Goal: Task Accomplishment & Management: Use online tool/utility

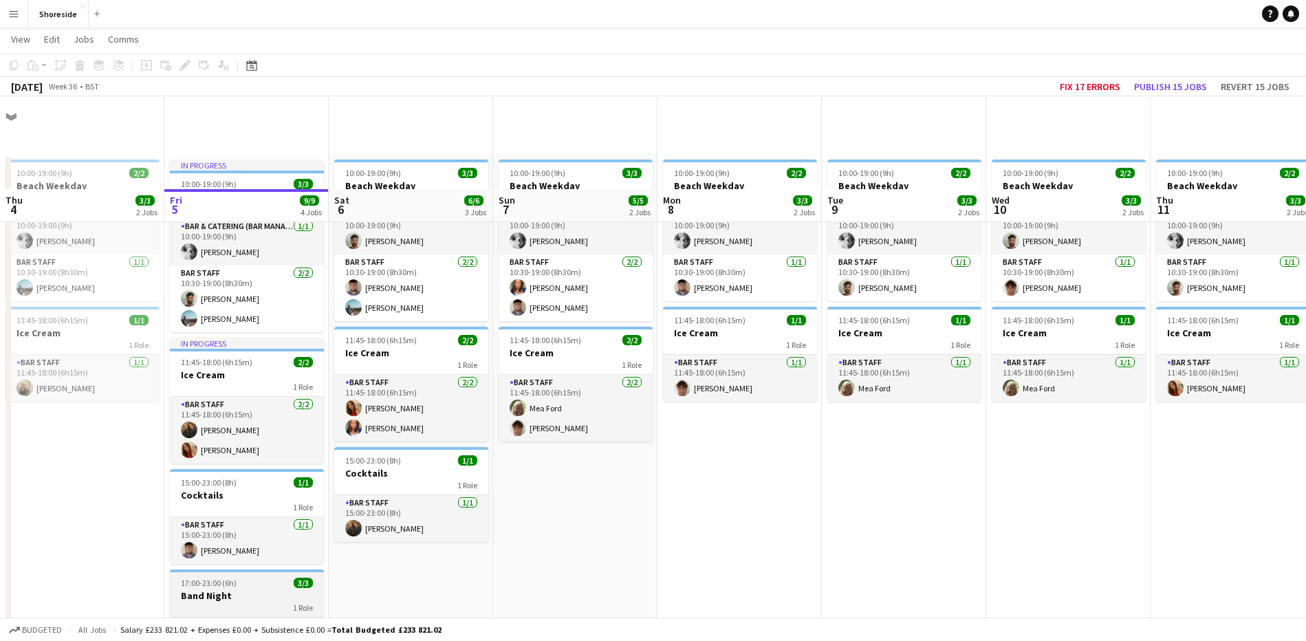
scroll to position [172, 0]
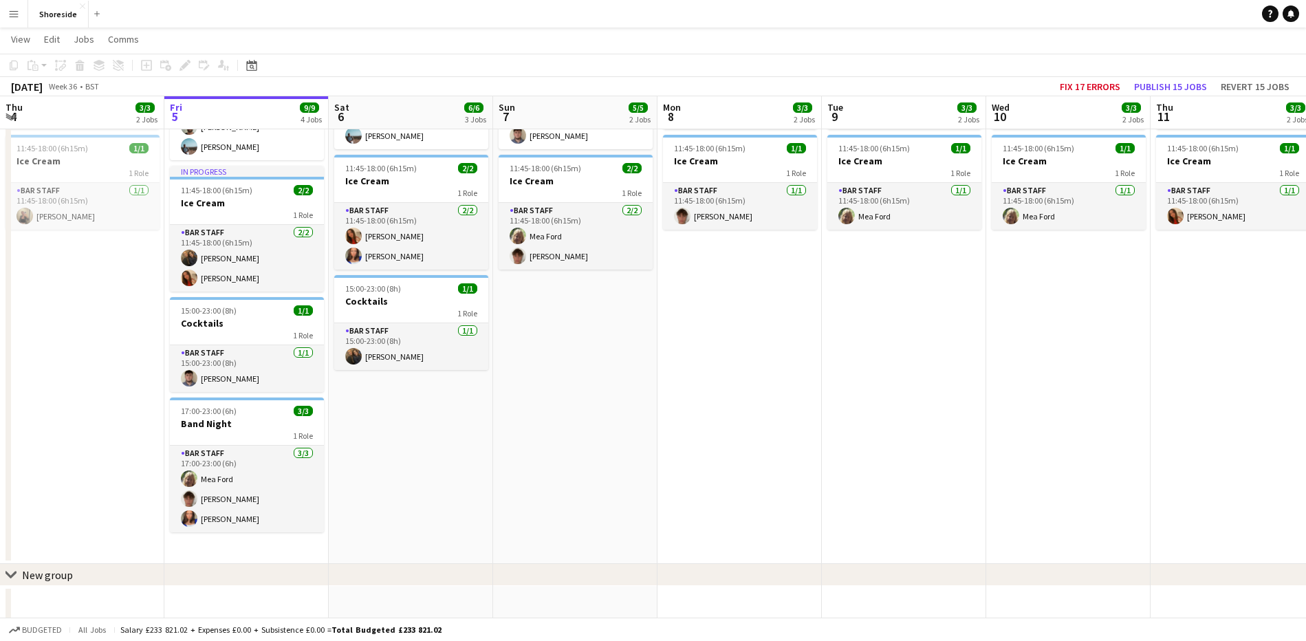
click at [387, 472] on app-date-cell "10:00-19:00 (9h) 3/3 Beach Weekday 2 Roles Bar & Catering (Bar Manager) 1/1 10:…" at bounding box center [411, 273] width 164 height 582
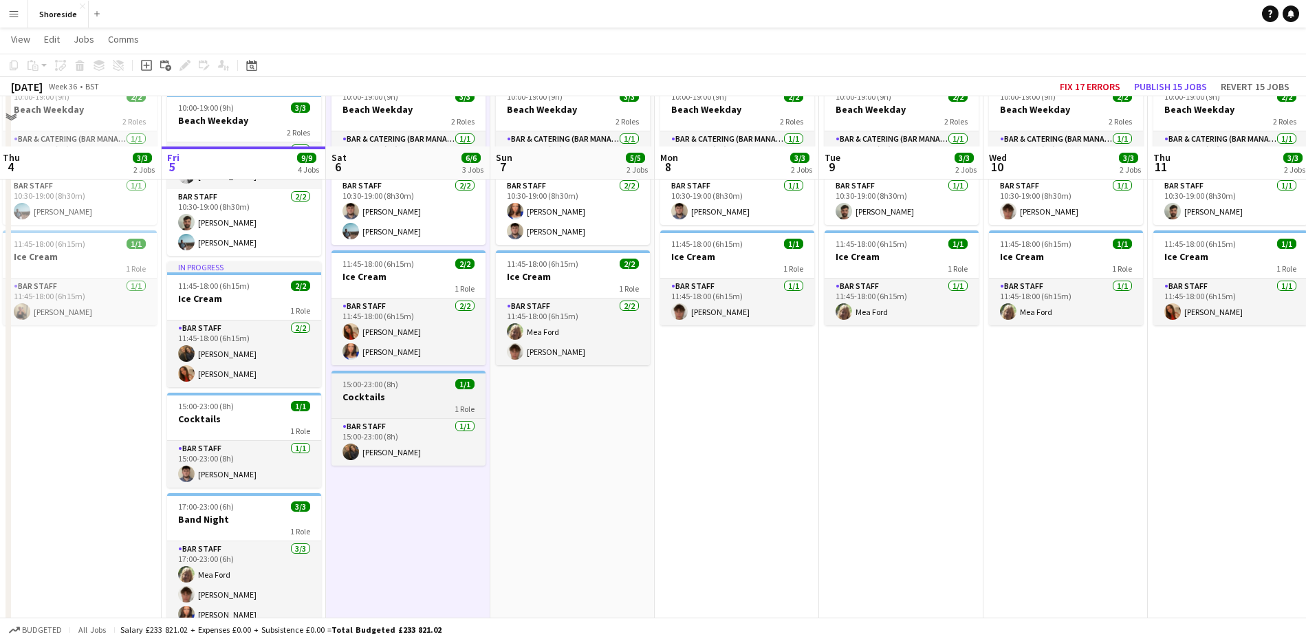
scroll to position [0, 0]
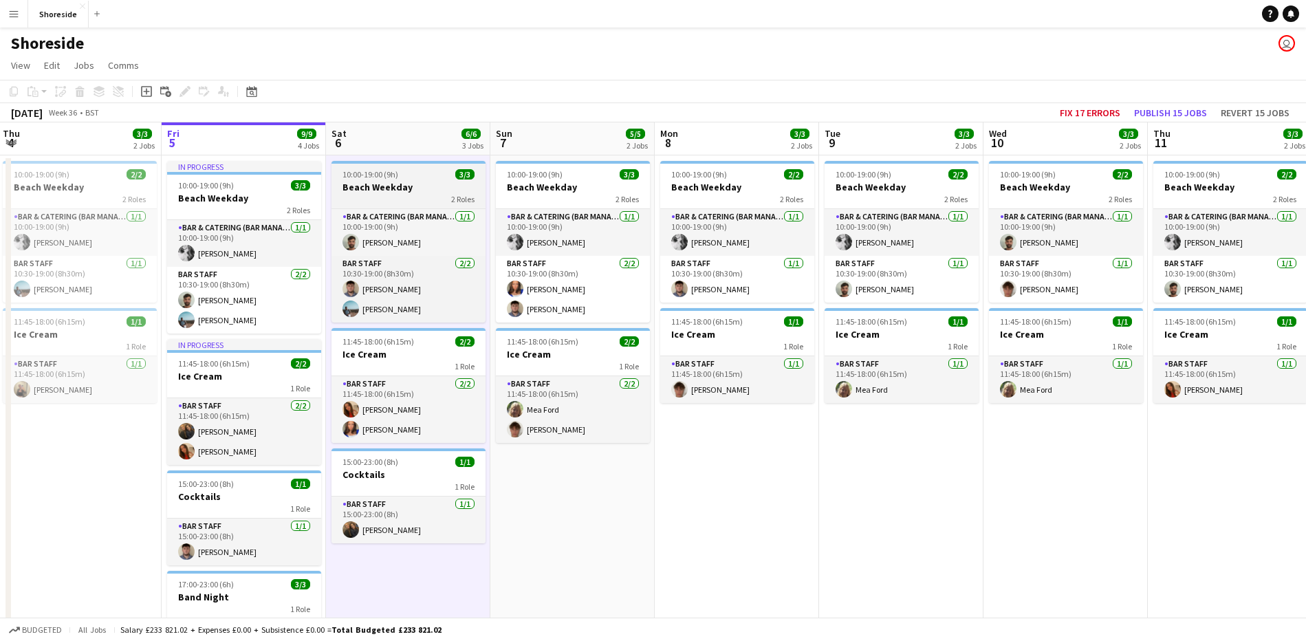
click at [411, 187] on h3 "Beach Weekday" at bounding box center [408, 187] width 154 height 12
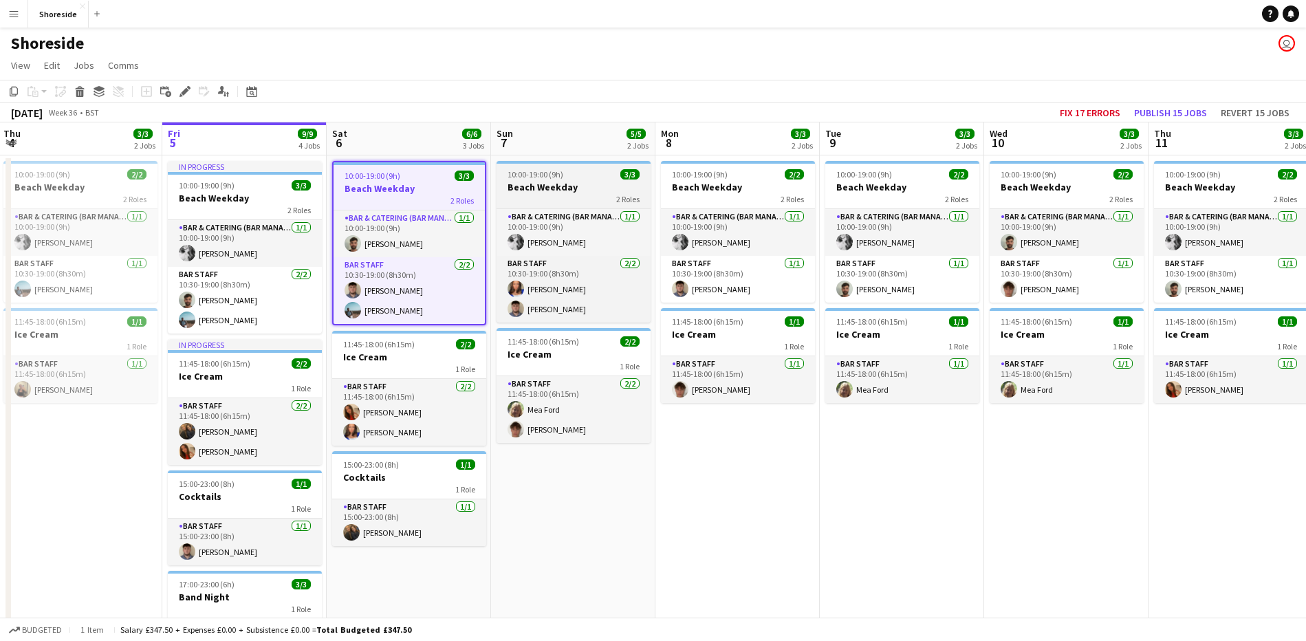
click at [527, 193] on div "2 Roles" at bounding box center [574, 198] width 154 height 11
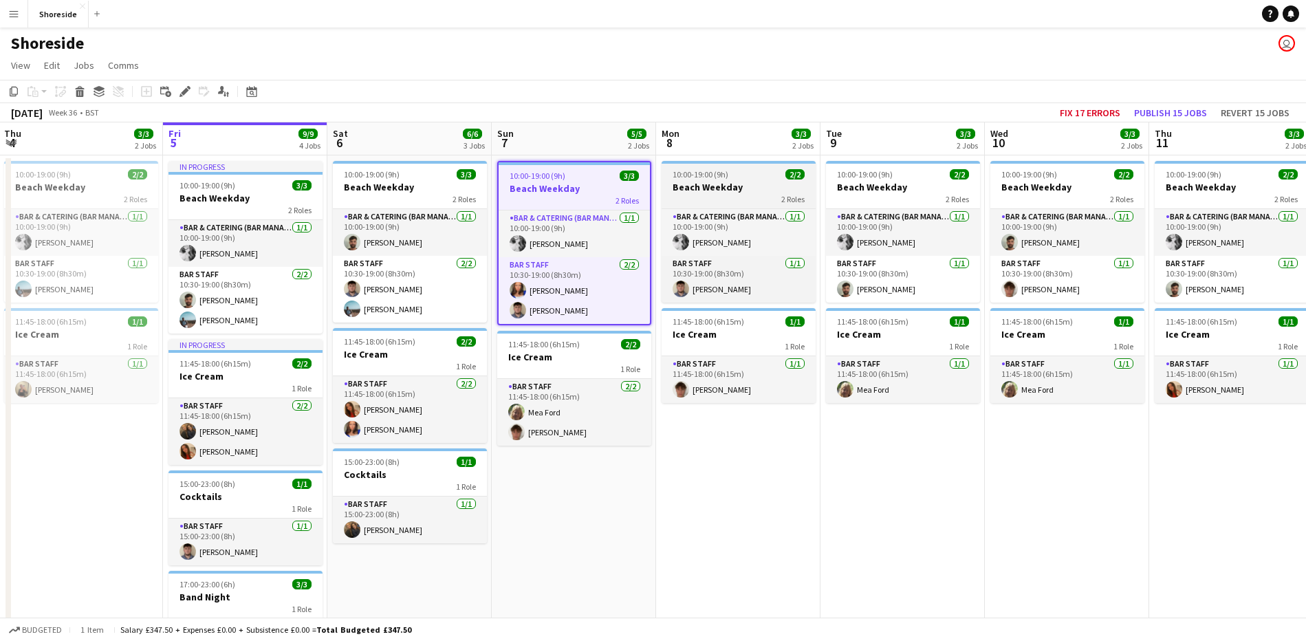
click at [771, 191] on h3 "Beach Weekday" at bounding box center [739, 187] width 154 height 12
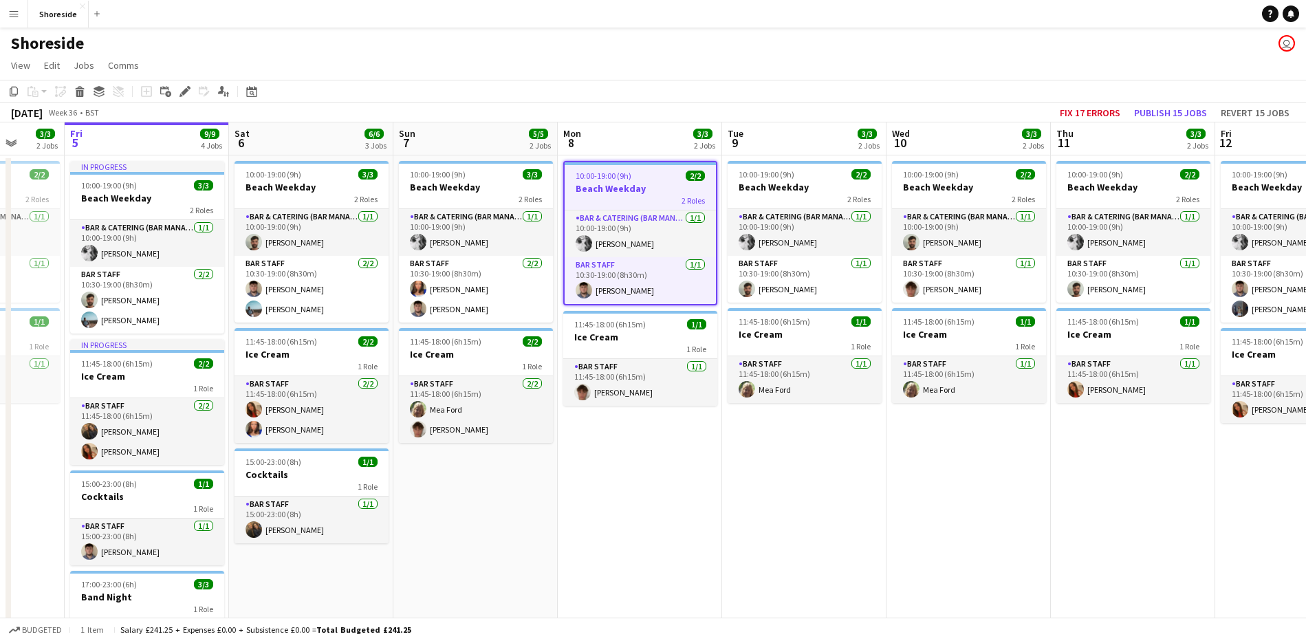
drag, startPoint x: 766, startPoint y: 463, endPoint x: 339, endPoint y: 480, distance: 427.4
click at [339, 480] on app-calendar-viewport "Tue 2 4/5 2 Jobs Wed 3 2/2 1 Job Thu 4 3/3 2 Jobs Fri 5 9/9 4 Jobs Sat 6 6/6 3 …" at bounding box center [653, 492] width 1306 height 741
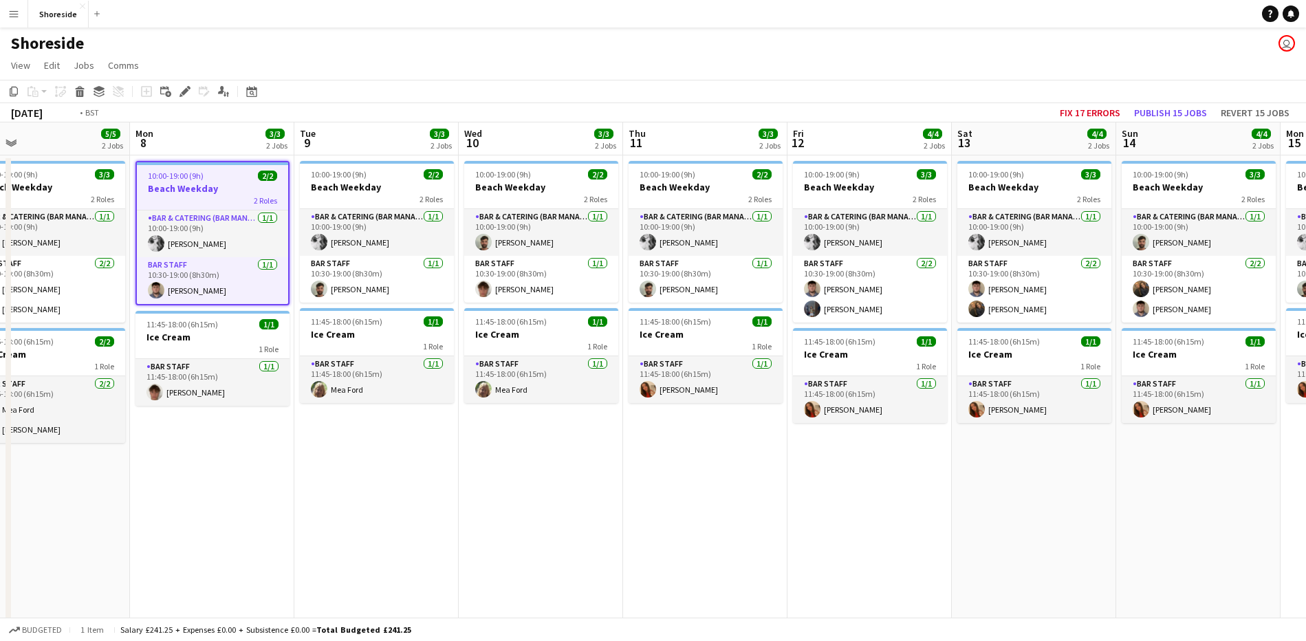
drag, startPoint x: 966, startPoint y: 483, endPoint x: 539, endPoint y: 548, distance: 432.7
click at [539, 548] on app-calendar-viewport "Thu 4 3/3 2 Jobs Fri 5 9/9 4 Jobs Sat 6 6/6 3 Jobs Sun 7 5/5 2 Jobs Mon 8 3/3 2…" at bounding box center [653, 492] width 1306 height 741
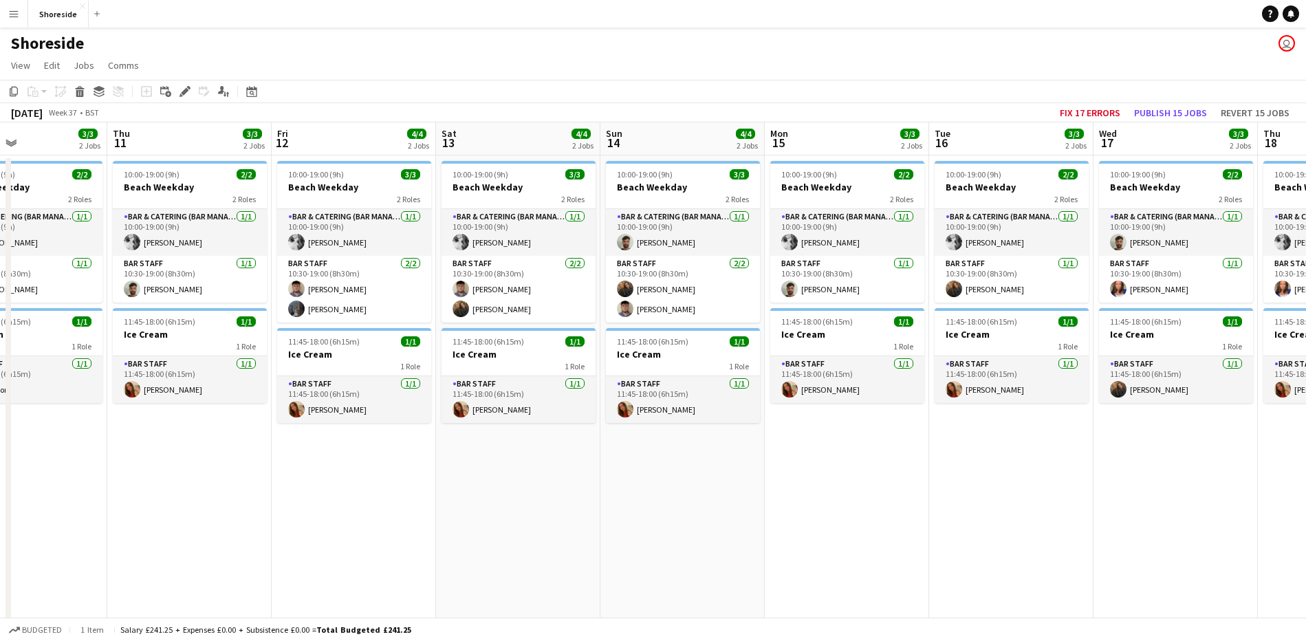
drag, startPoint x: 1052, startPoint y: 499, endPoint x: 496, endPoint y: 535, distance: 556.9
click at [497, 535] on app-calendar-viewport "Sat 6 6/6 3 Jobs Sun 7 5/5 2 Jobs Mon 8 3/3 2 Jobs Tue 9 3/3 2 Jobs Wed 10 3/3 …" at bounding box center [653, 492] width 1306 height 741
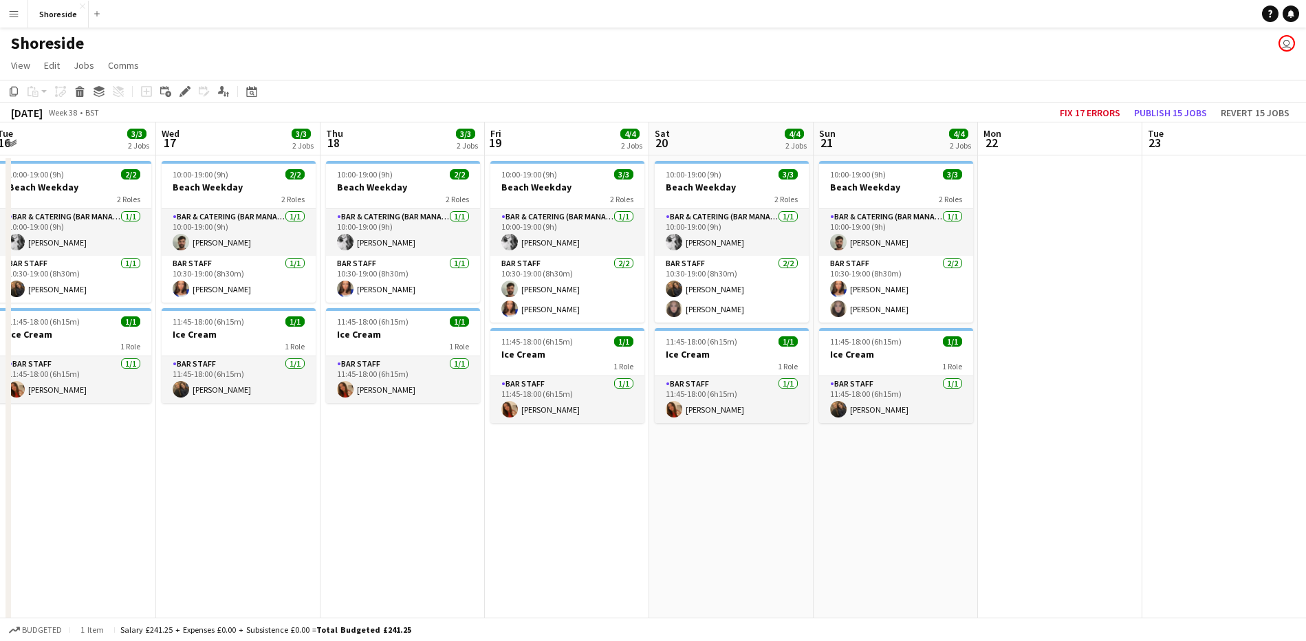
scroll to position [0, 462]
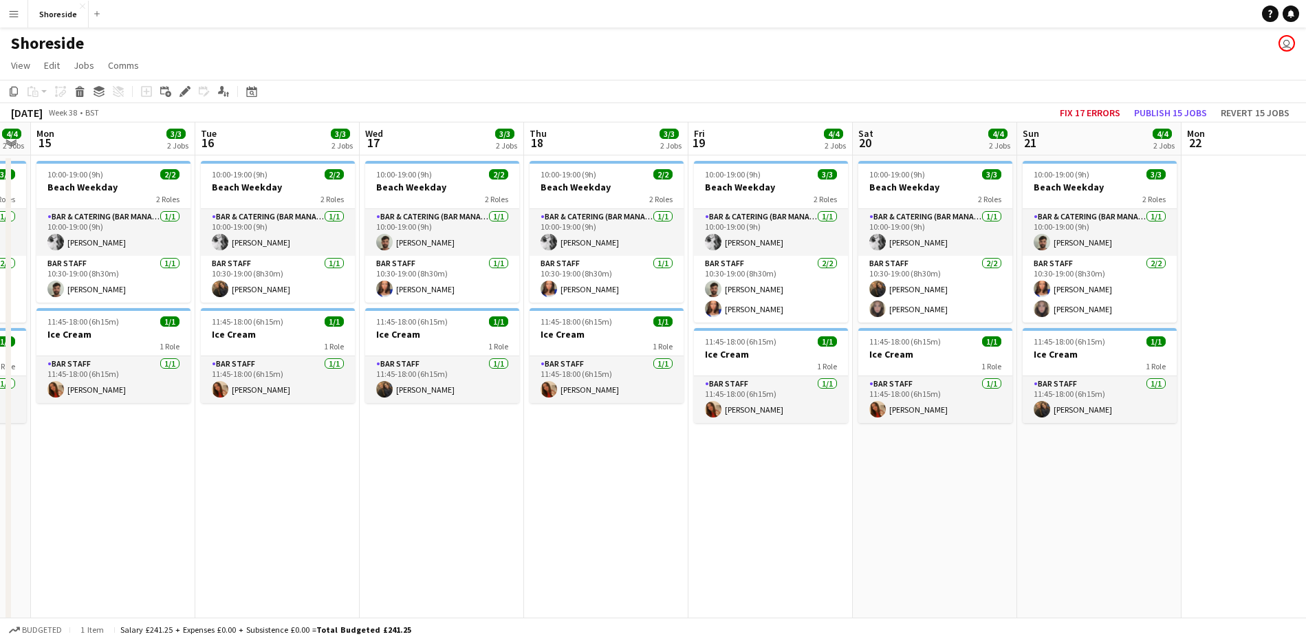
drag, startPoint x: 849, startPoint y: 512, endPoint x: 177, endPoint y: 506, distance: 672.0
click at [177, 506] on app-calendar-viewport "Fri 12 4/4 2 Jobs Sat 13 4/4 2 Jobs Sun 14 4/4 2 Jobs Mon 15 3/3 2 Jobs Tue 16 …" at bounding box center [653, 492] width 1306 height 741
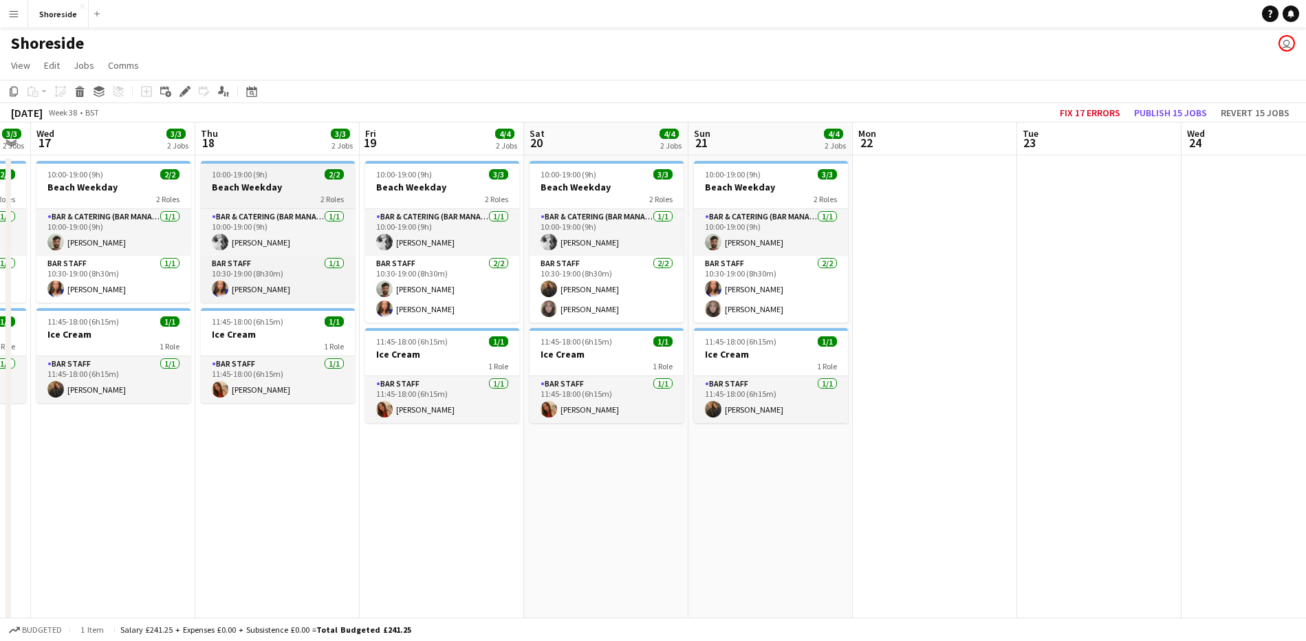
click at [249, 183] on h3 "Beach Weekday" at bounding box center [278, 187] width 154 height 12
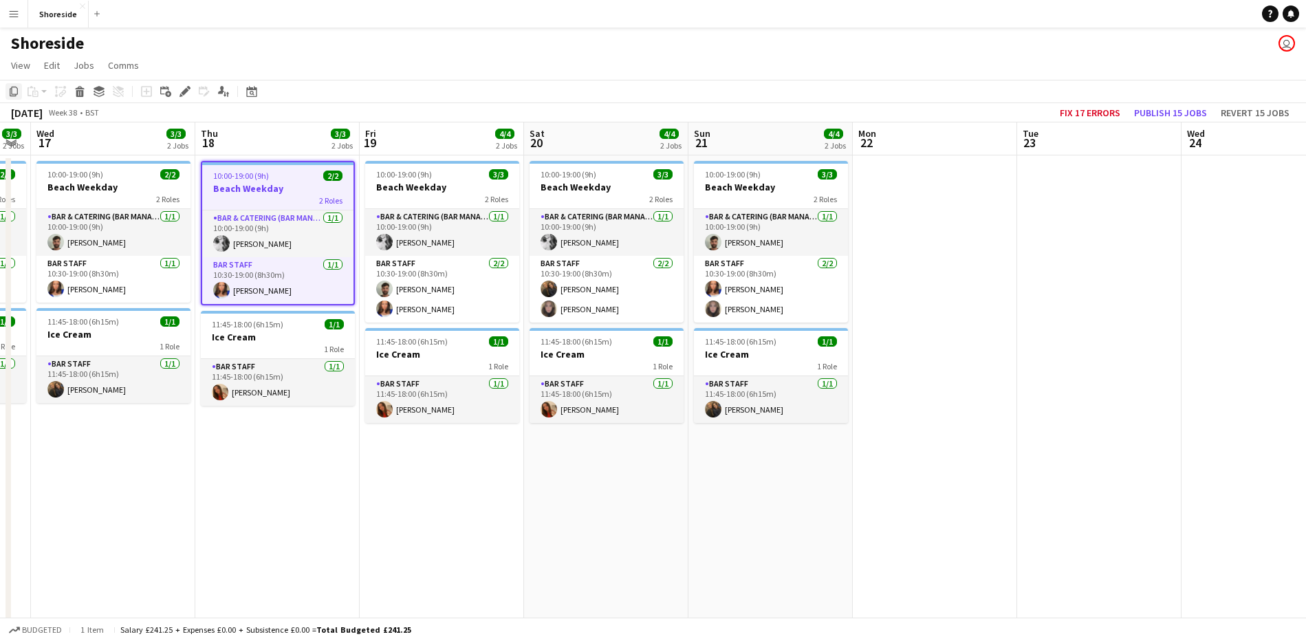
click at [13, 87] on icon at bounding box center [14, 92] width 8 height 10
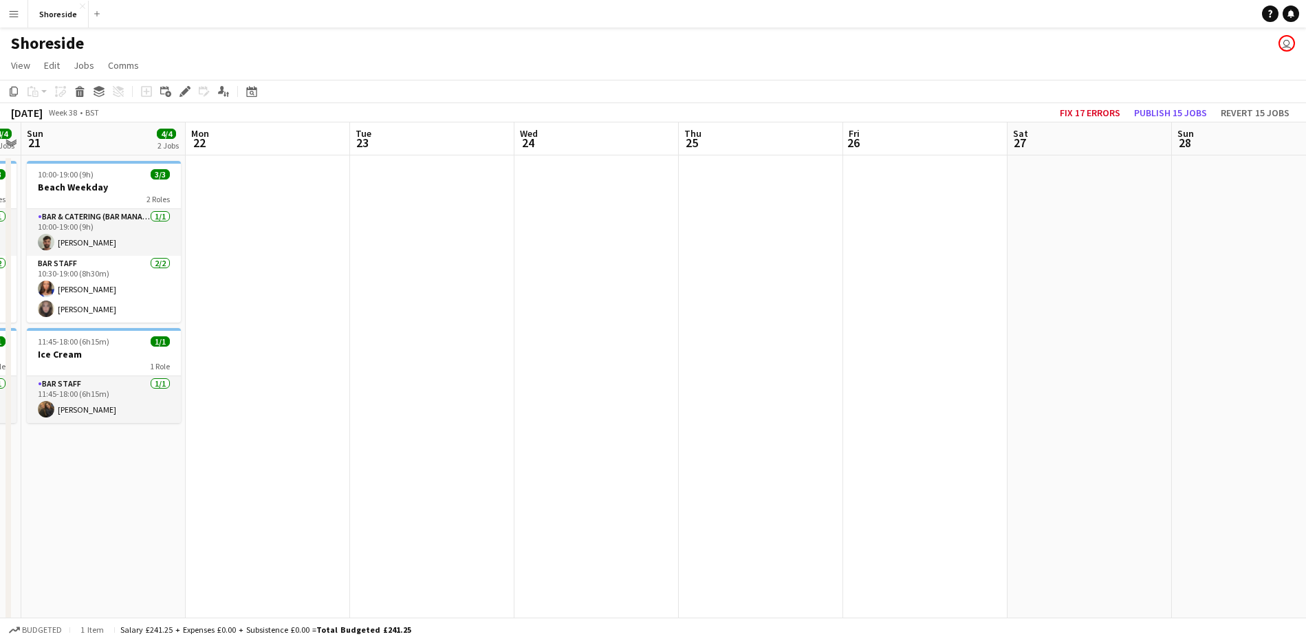
scroll to position [0, 481]
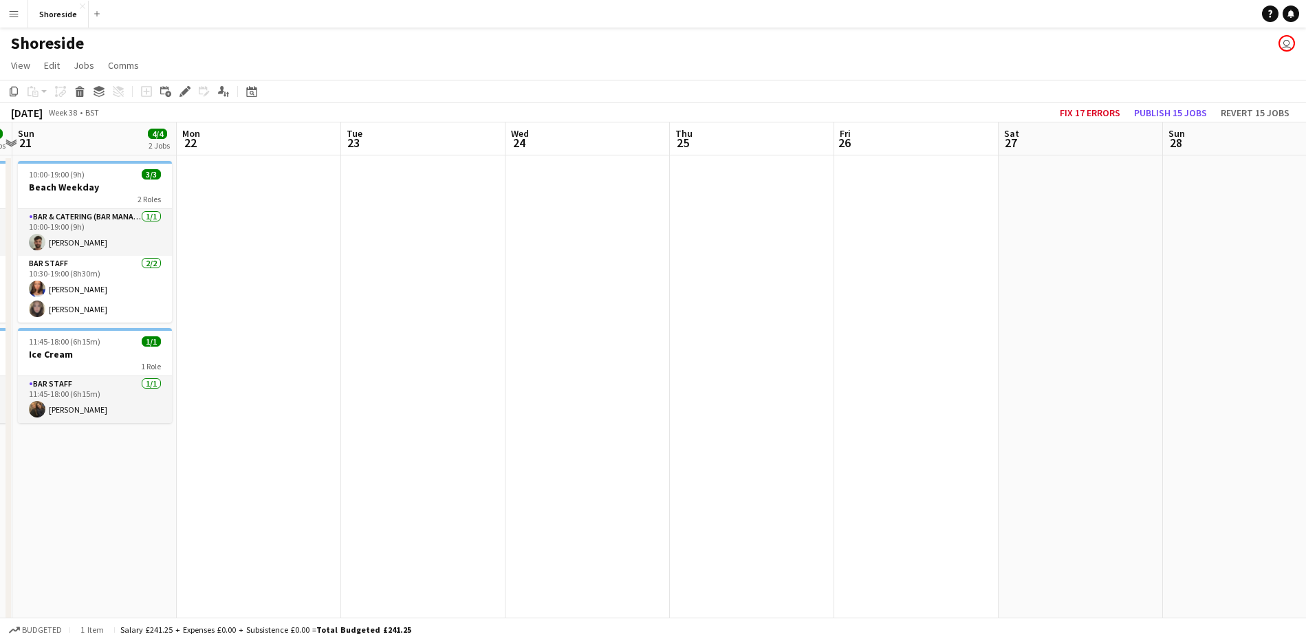
drag, startPoint x: 1028, startPoint y: 411, endPoint x: 373, endPoint y: 451, distance: 656.6
click at [374, 451] on app-calendar-viewport "Thu 18 3/3 2 Jobs Fri 19 4/4 2 Jobs Sat 20 4/4 2 Jobs Sun 21 4/4 2 Jobs Mon 22 …" at bounding box center [653, 492] width 1306 height 741
click at [281, 279] on app-date-cell at bounding box center [259, 446] width 164 height 582
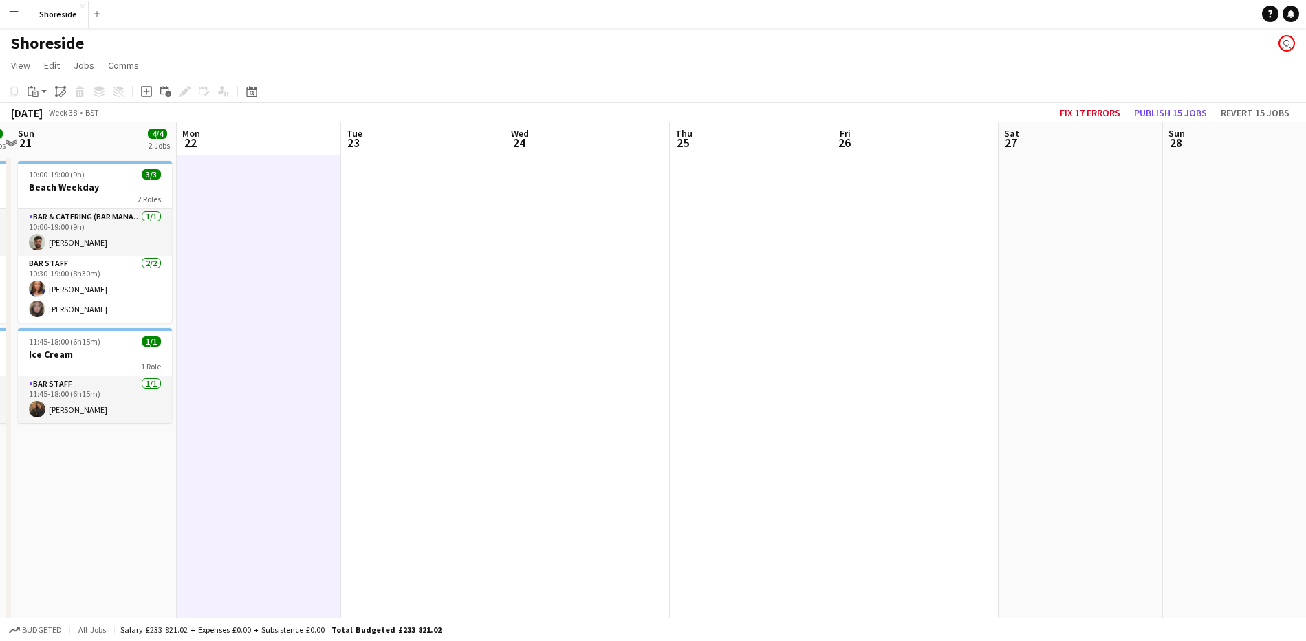
click at [736, 254] on app-date-cell at bounding box center [752, 446] width 164 height 582
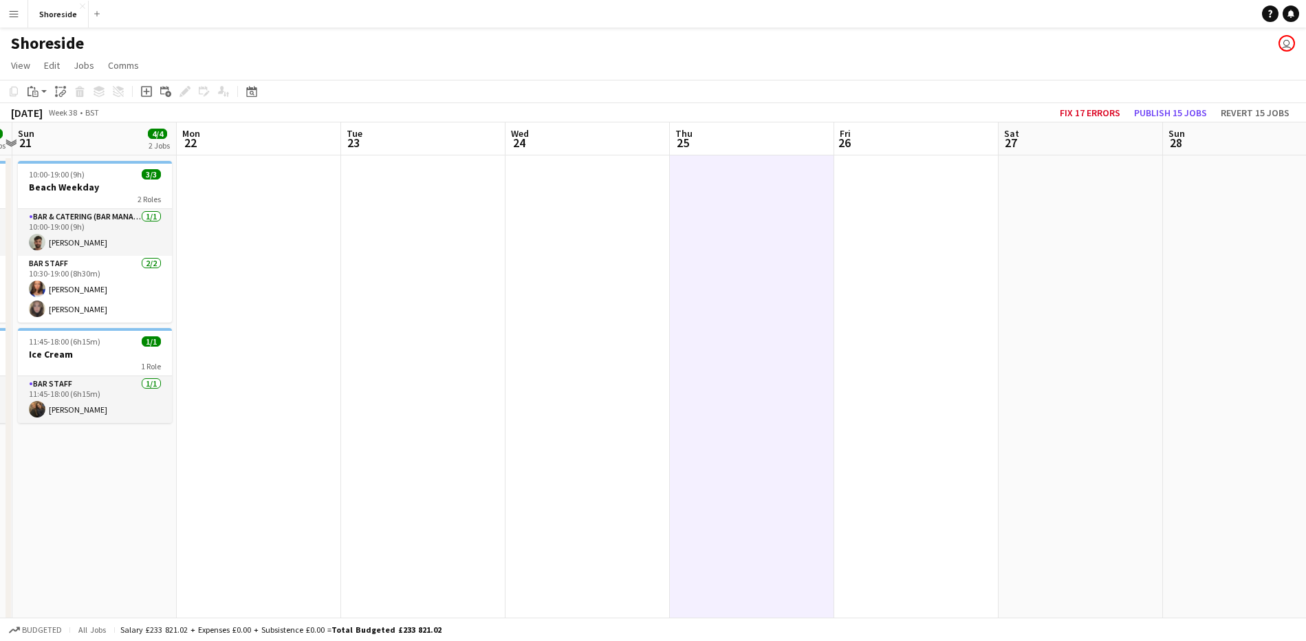
click at [239, 265] on app-date-cell at bounding box center [259, 446] width 164 height 582
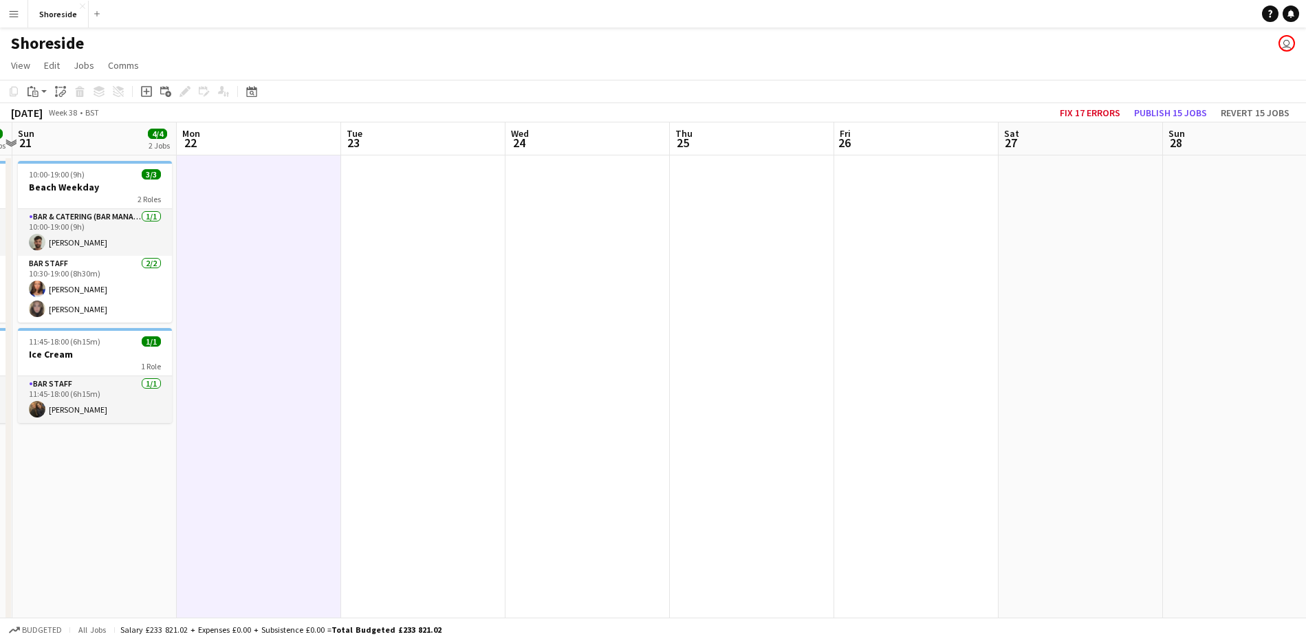
click at [668, 253] on app-date-cell at bounding box center [587, 446] width 164 height 582
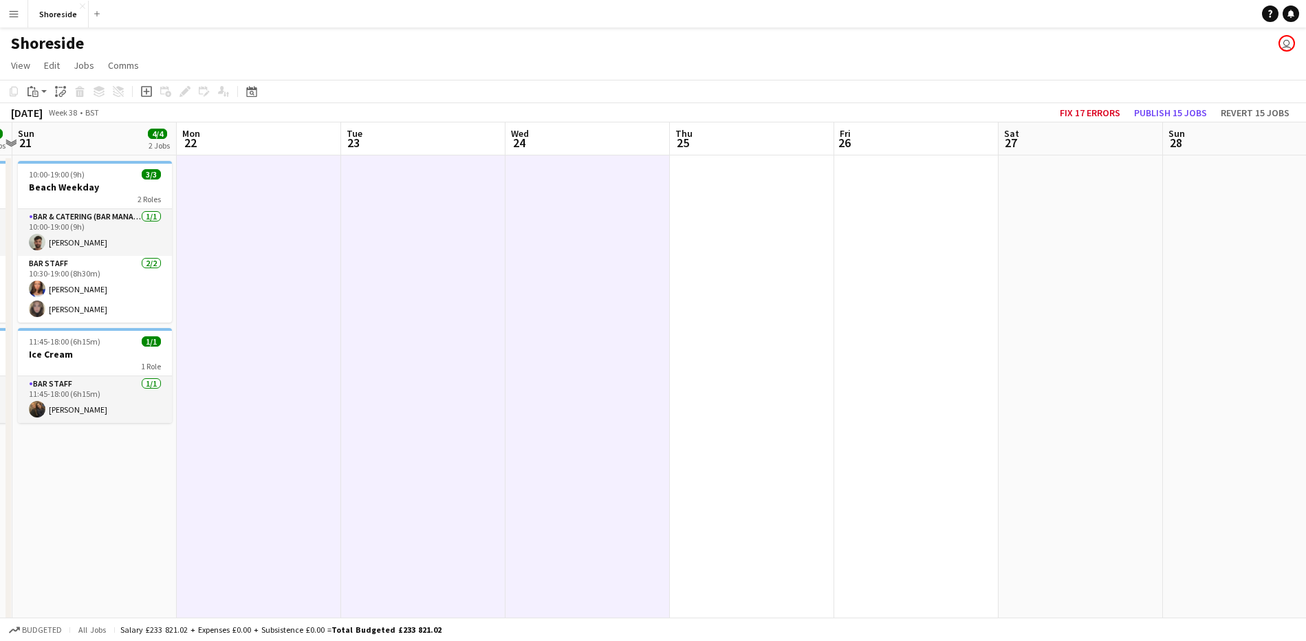
click at [737, 257] on app-date-cell at bounding box center [752, 446] width 164 height 582
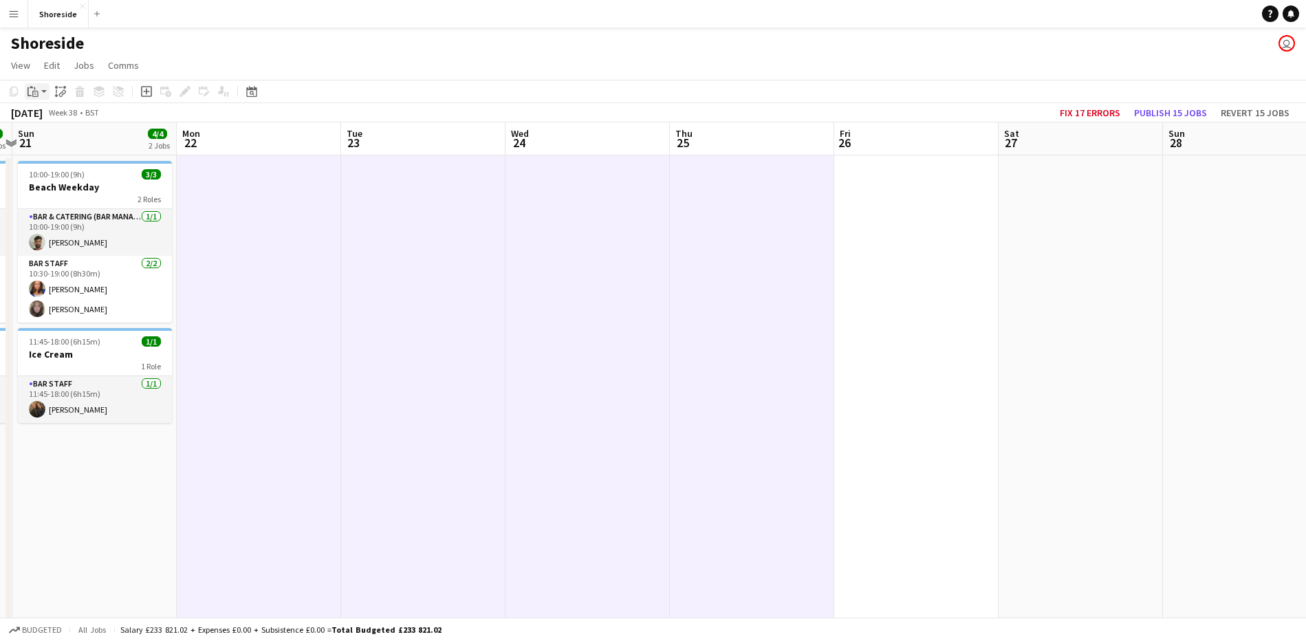
click at [34, 92] on icon "Paste" at bounding box center [33, 91] width 11 height 11
click at [45, 120] on link "Paste Ctrl+V" at bounding box center [100, 117] width 129 height 12
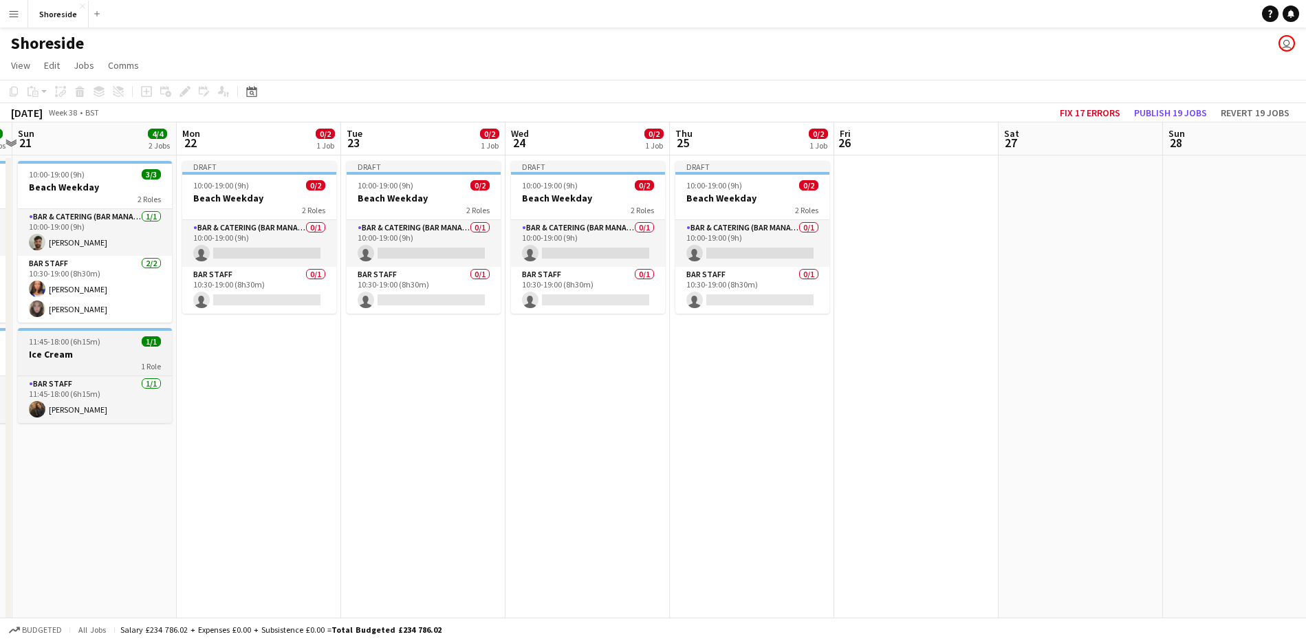
click at [61, 358] on h3 "Ice Cream" at bounding box center [95, 354] width 154 height 12
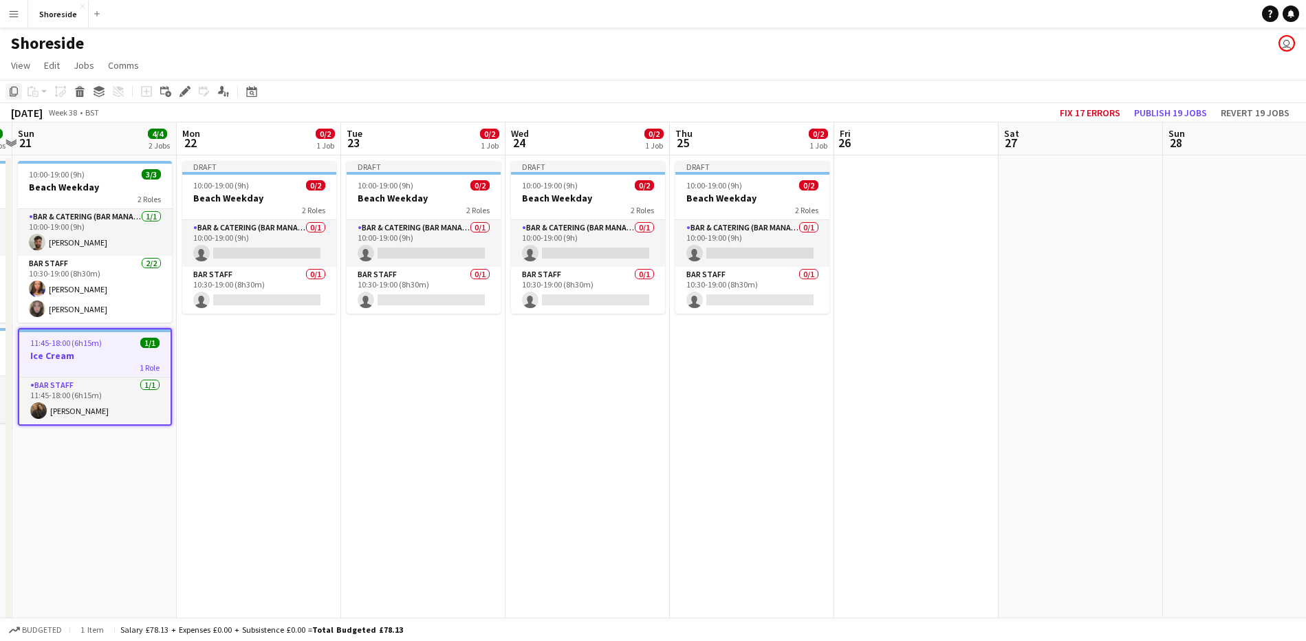
click at [16, 90] on icon "Copy" at bounding box center [13, 91] width 11 height 11
click at [274, 438] on app-date-cell "Draft 10:00-19:00 (9h) 0/2 Beach Weekday 2 Roles Bar & Catering (Bar Manager) 0…" at bounding box center [259, 446] width 164 height 582
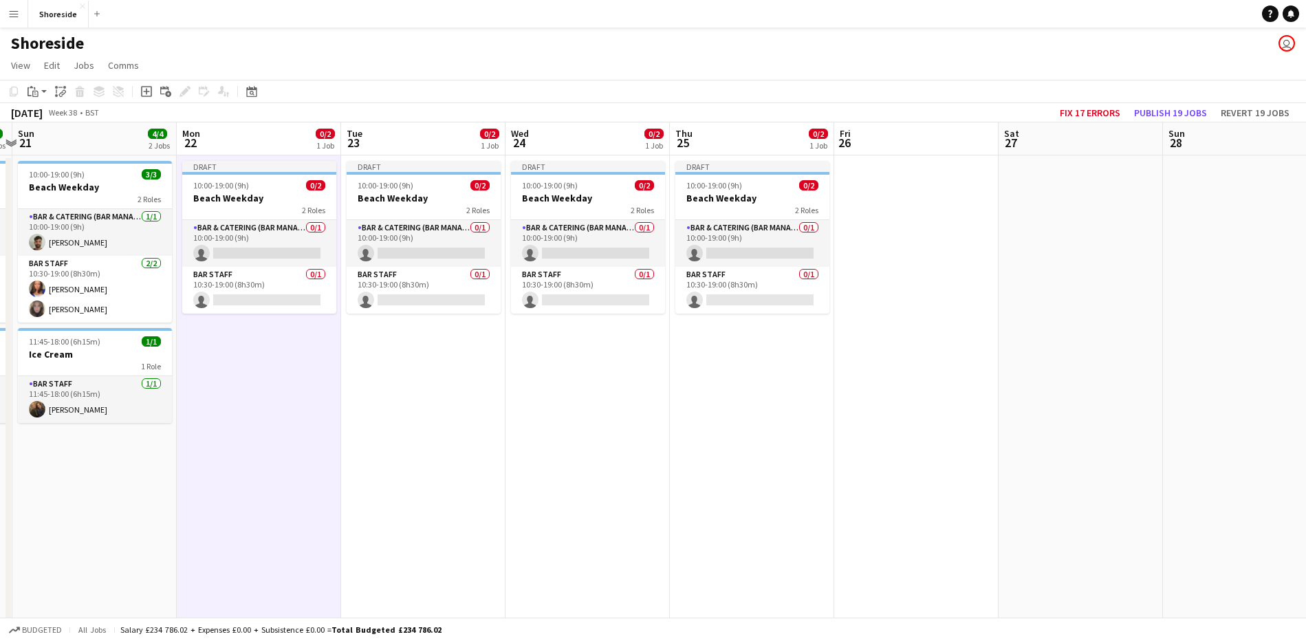
click at [1230, 432] on app-calendar-viewport "Thu 18 3/3 2 Jobs Fri 19 4/4 2 Jobs Sat 20 4/4 2 Jobs Sun 21 4/4 2 Jobs Mon 22 …" at bounding box center [653, 492] width 1306 height 741
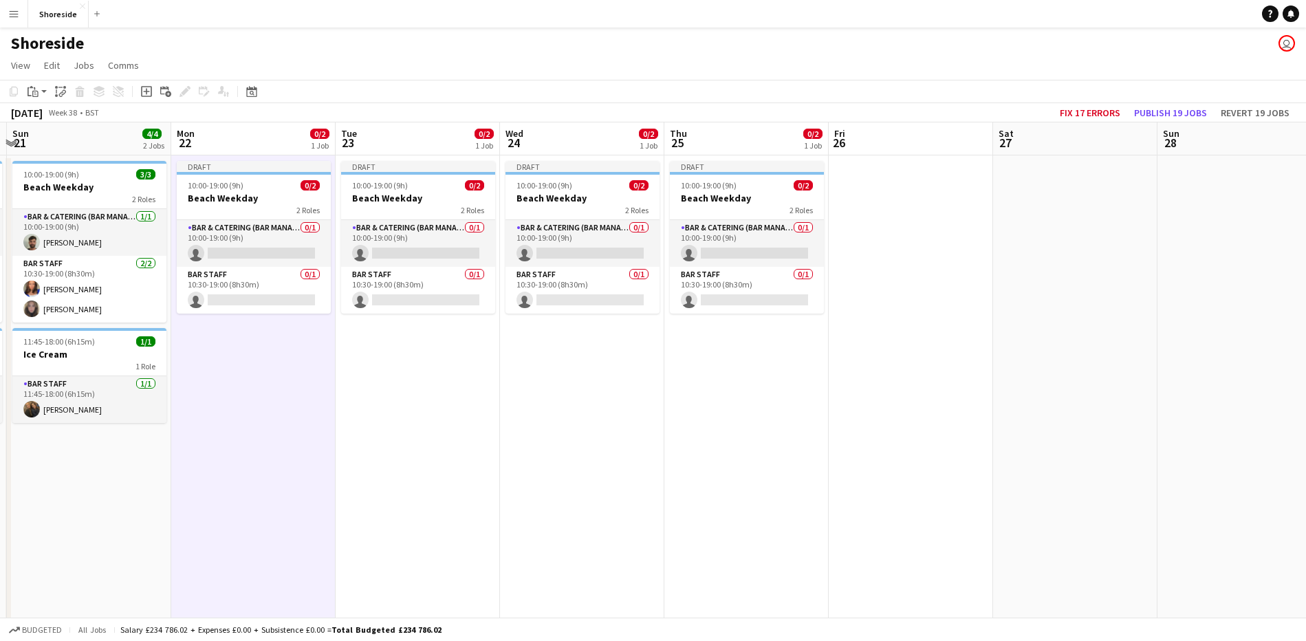
scroll to position [0, 488]
click at [1230, 370] on app-date-cell at bounding box center [1237, 446] width 164 height 582
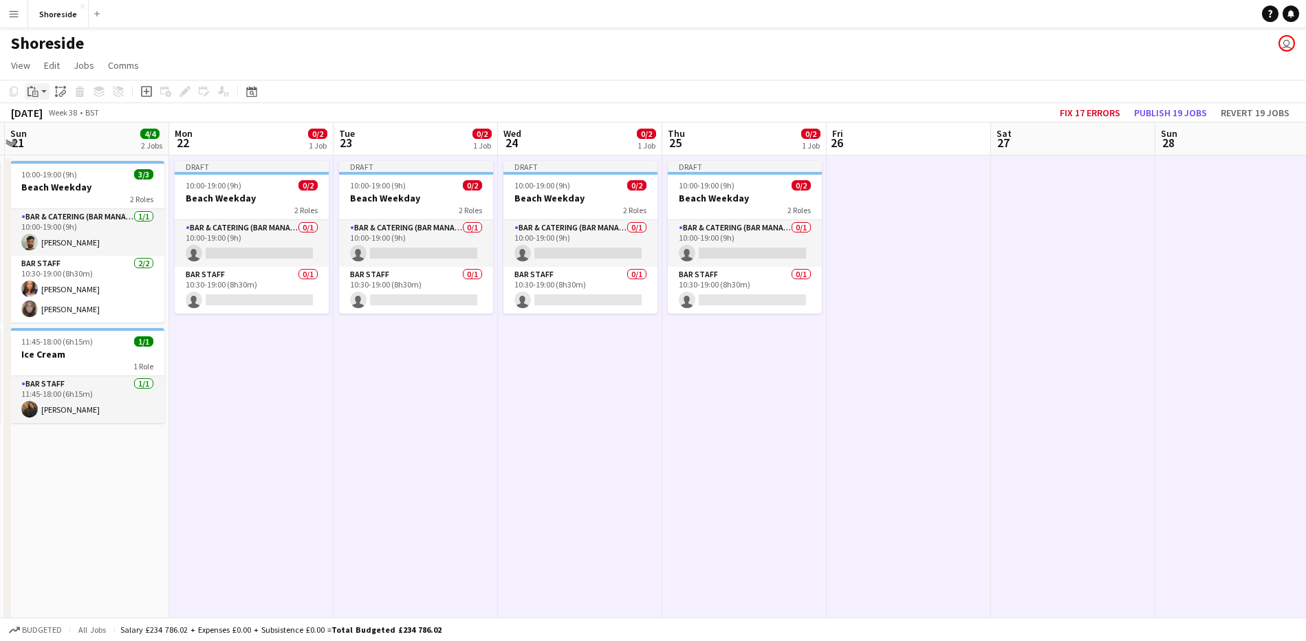
click at [43, 93] on app-action-btn "Paste" at bounding box center [37, 91] width 25 height 17
click at [47, 113] on link "Paste Ctrl+V" at bounding box center [100, 117] width 129 height 12
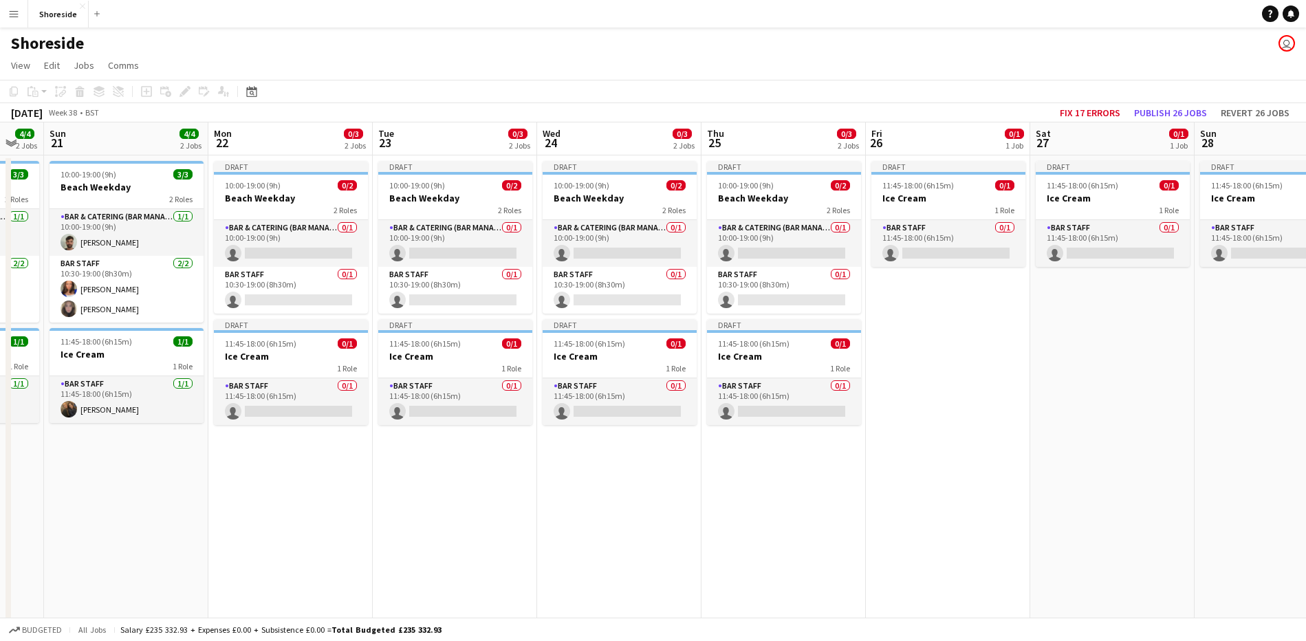
drag, startPoint x: 109, startPoint y: 485, endPoint x: 151, endPoint y: 484, distance: 41.3
click at [151, 484] on app-calendar-viewport "Thu 18 3/3 2 Jobs Fri 19 4/4 2 Jobs Sat 20 4/4 2 Jobs Sun 21 4/4 2 Jobs Mon 22 …" at bounding box center [653, 492] width 1306 height 741
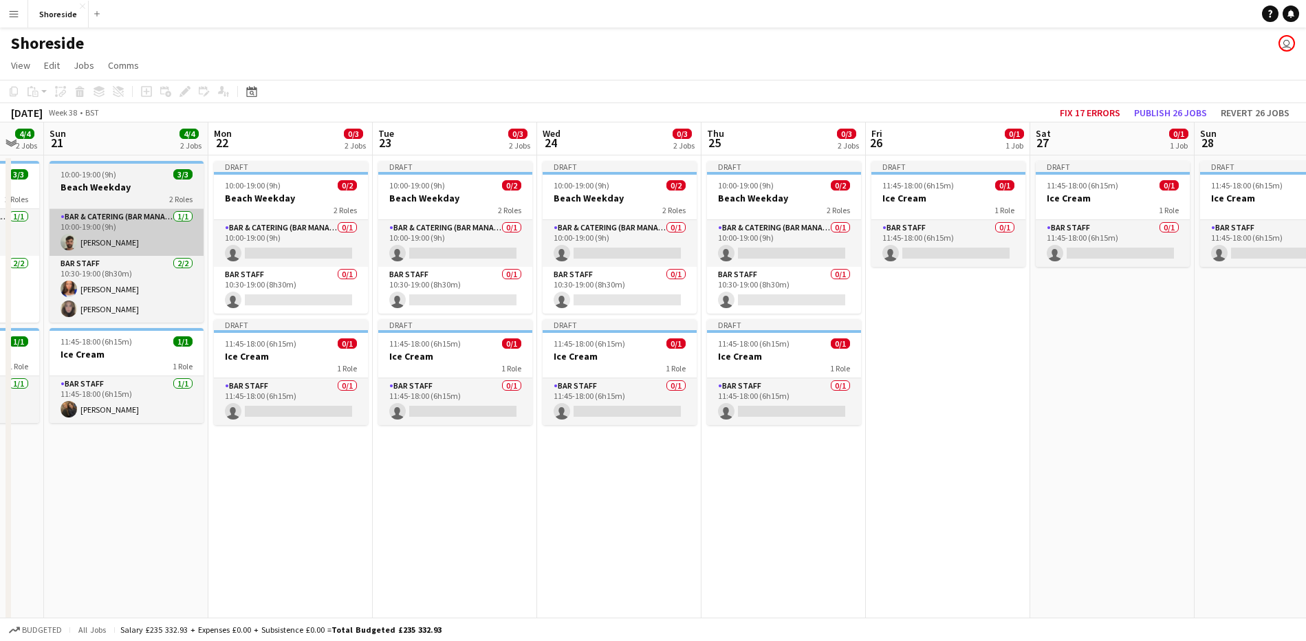
scroll to position [0, 447]
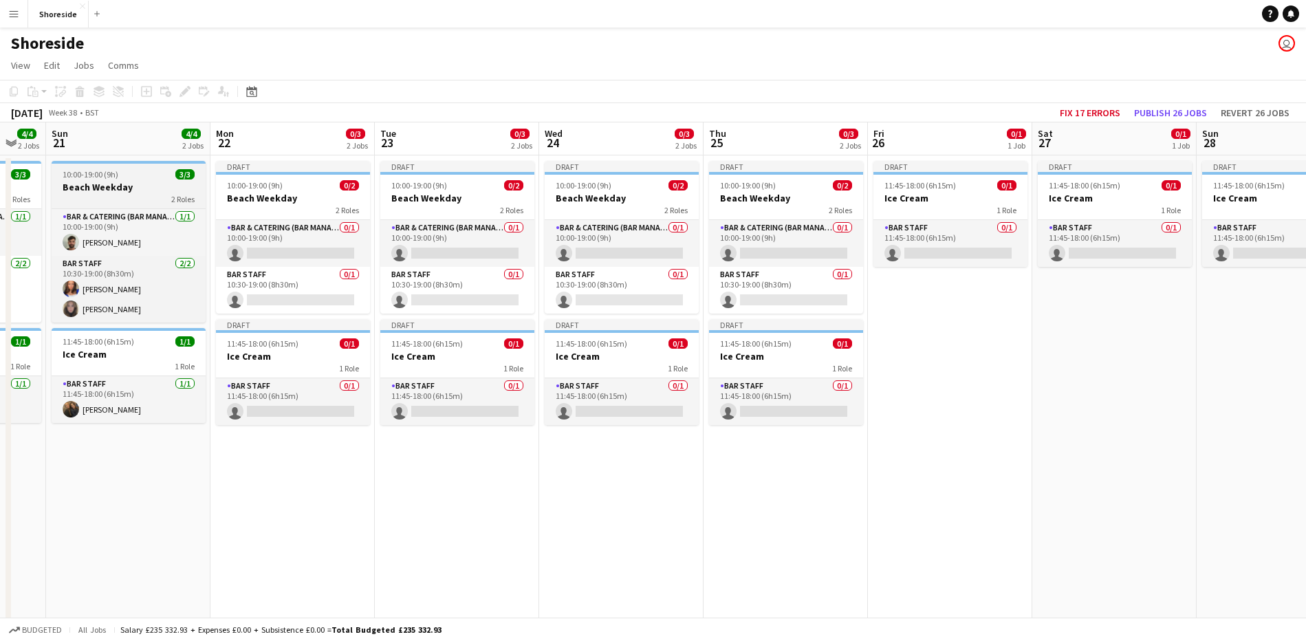
click at [158, 186] on h3 "Beach Weekday" at bounding box center [129, 187] width 154 height 12
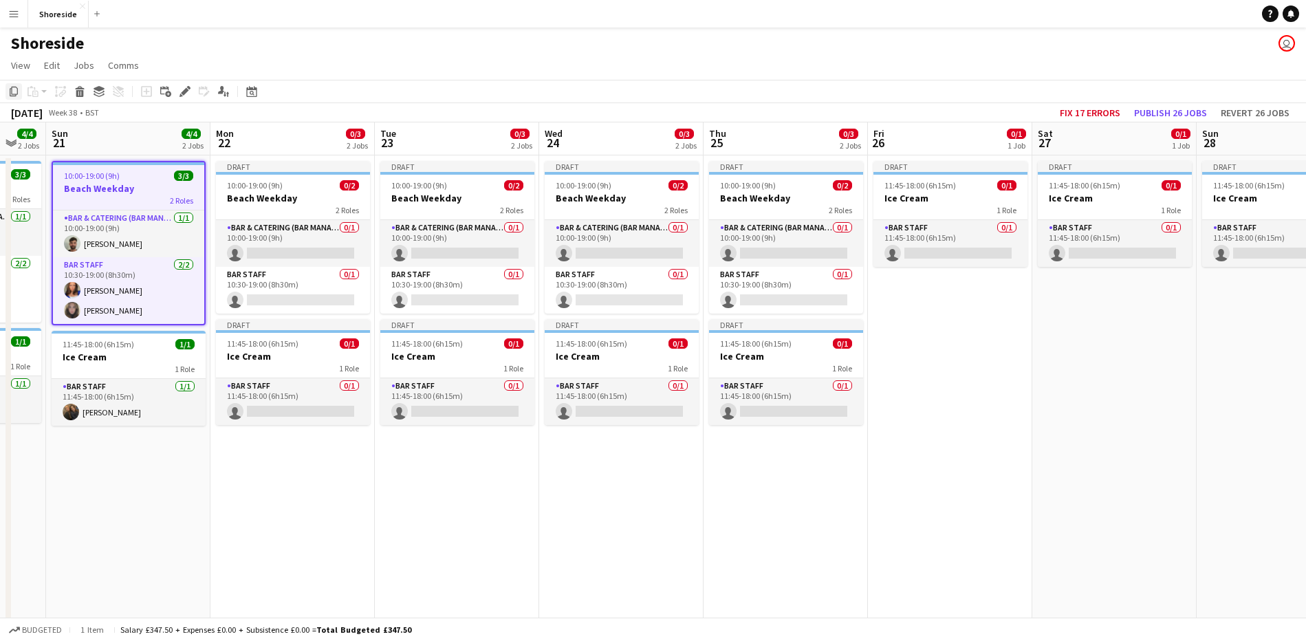
click at [13, 87] on icon "Copy" at bounding box center [13, 91] width 11 height 11
click at [964, 365] on app-date-cell "Draft 11:45-18:00 (6h15m) 0/1 Ice Cream 1 Role Bar Staff 0/1 11:45-18:00 (6h15m…" at bounding box center [950, 446] width 164 height 582
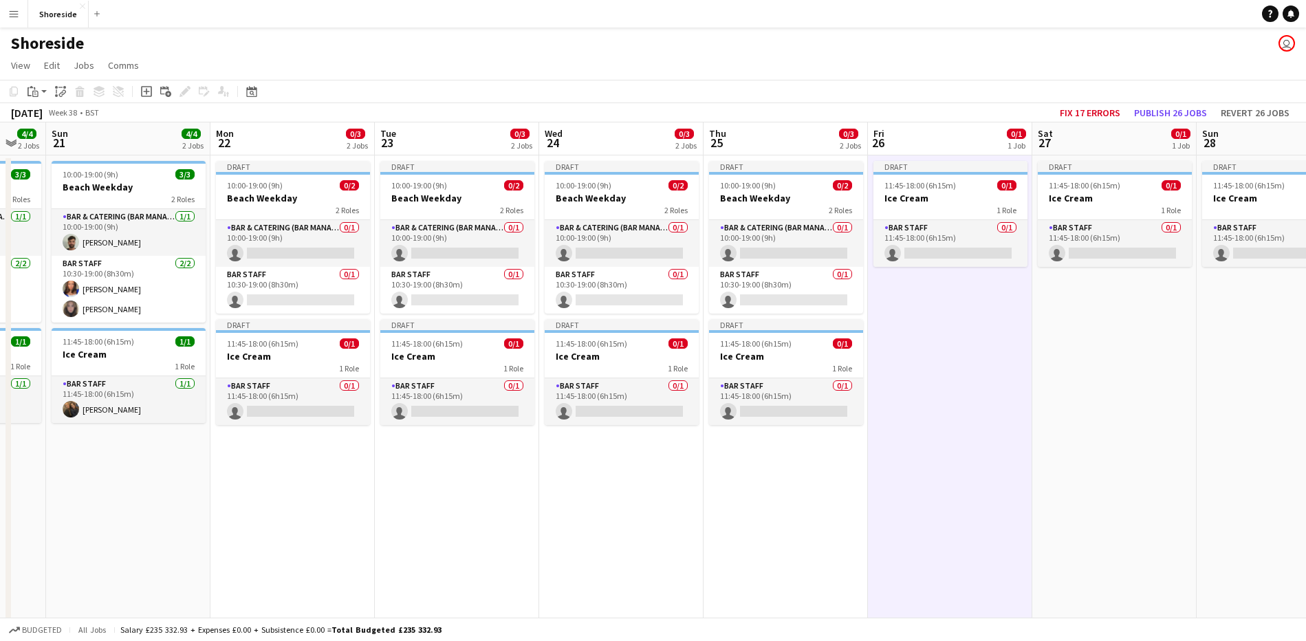
click at [1203, 358] on app-date-cell "Draft 11:45-18:00 (6h15m) 0/1 Ice Cream 1 Role Bar Staff 0/1 11:45-18:00 (6h15m…" at bounding box center [1279, 446] width 164 height 582
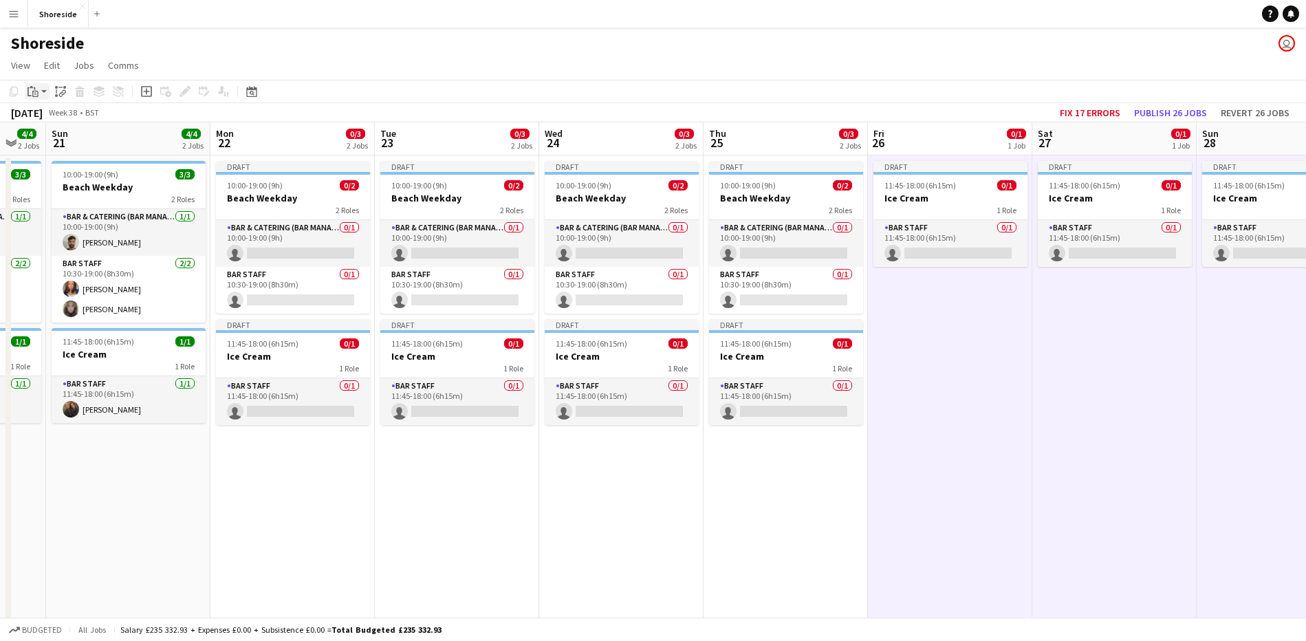
click at [45, 91] on app-action-btn "Paste" at bounding box center [37, 91] width 25 height 17
click at [39, 114] on link "Paste Ctrl+V" at bounding box center [100, 117] width 129 height 12
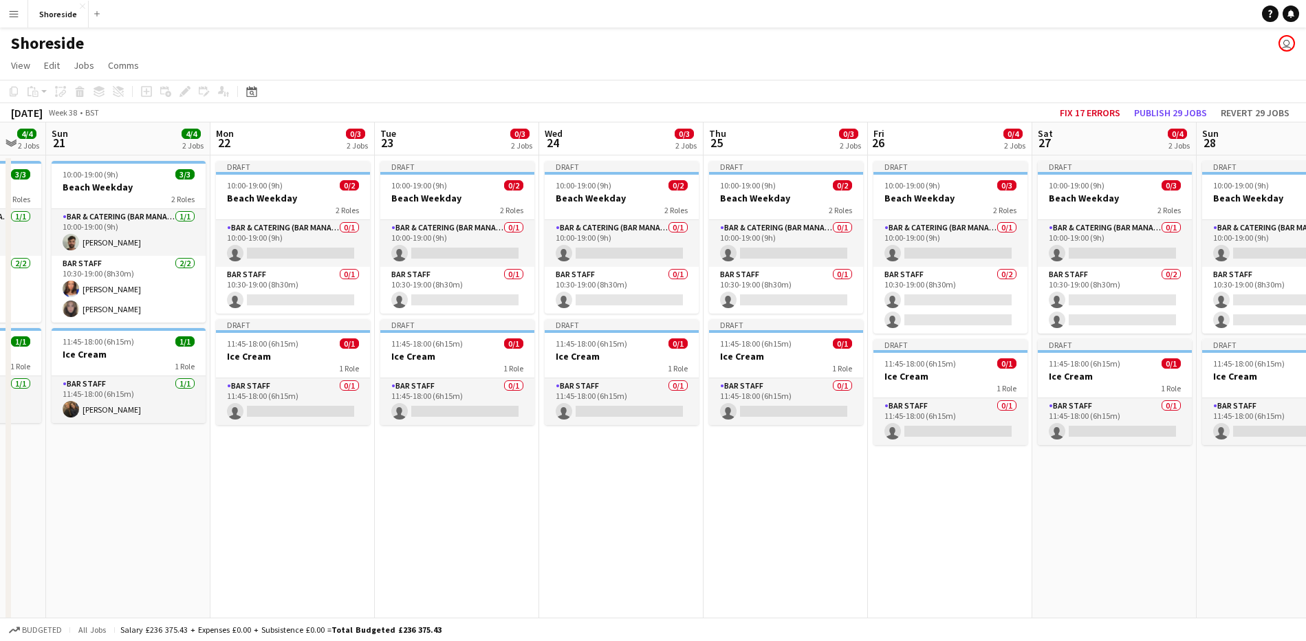
click at [809, 539] on app-date-cell "Draft 10:00-19:00 (9h) 0/2 Beach Weekday 2 Roles Bar & Catering (Bar Manager) 0…" at bounding box center [786, 446] width 164 height 582
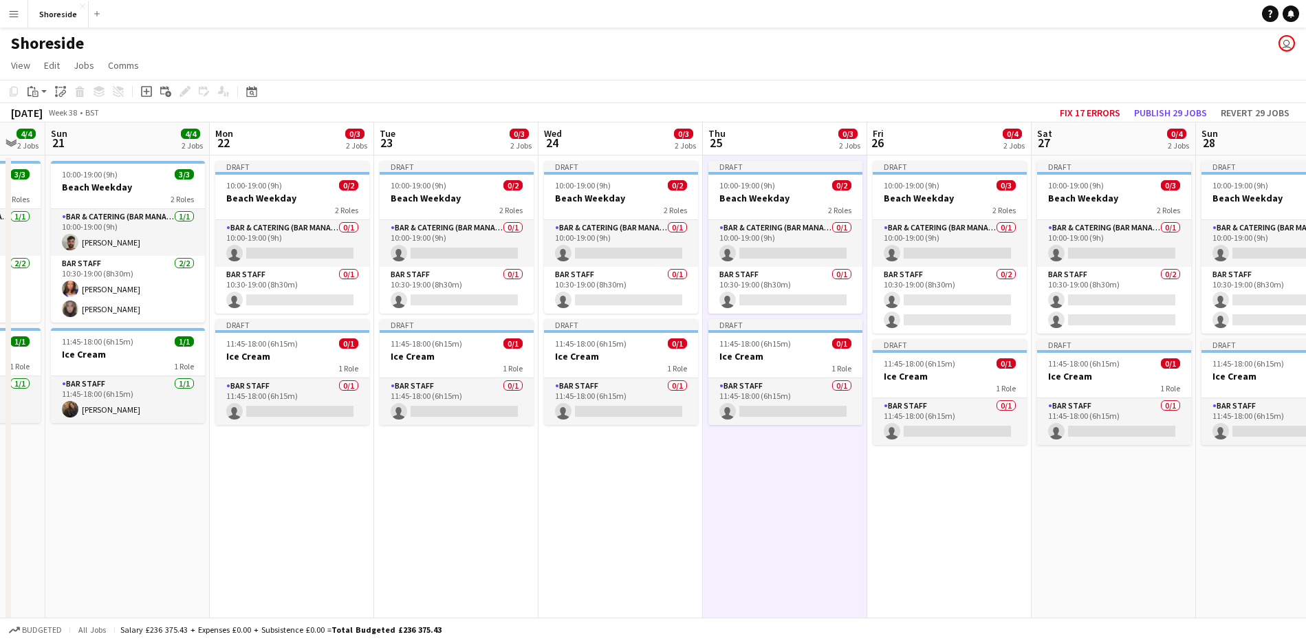
click at [955, 561] on app-date-cell "Draft 10:00-19:00 (9h) 0/3 Beach Weekday 2 Roles Bar & Catering (Bar Manager) 0…" at bounding box center [949, 446] width 164 height 582
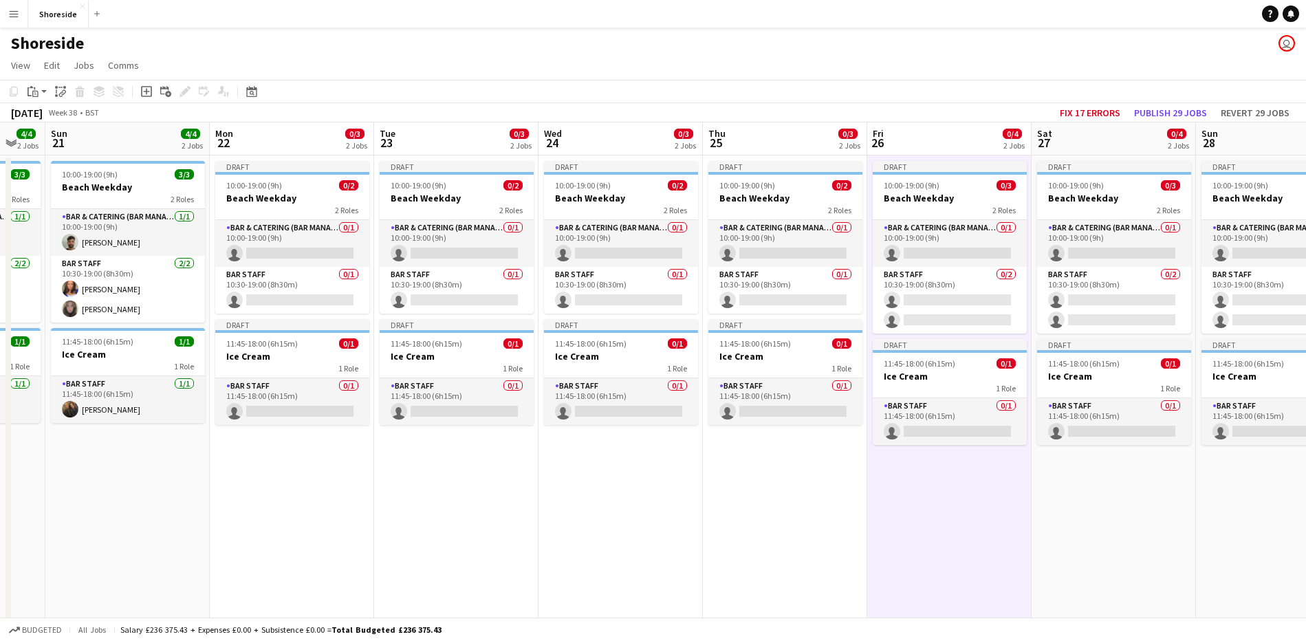
click at [1121, 563] on app-date-cell "Draft 10:00-19:00 (9h) 0/3 Beach Weekday 2 Roles Bar & Catering (Bar Manager) 0…" at bounding box center [1114, 446] width 164 height 582
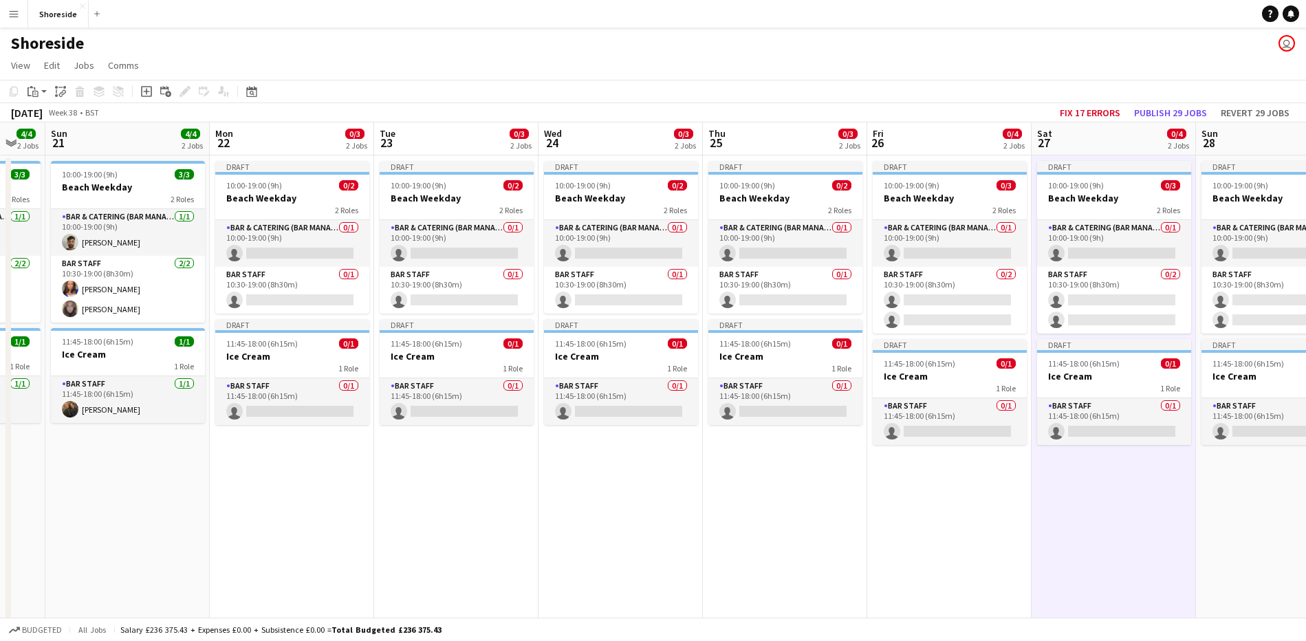
click at [1262, 536] on app-date-cell "Draft 10:00-19:00 (9h) 0/3 Beach Weekday 2 Roles Bar & Catering (Bar Manager) 0…" at bounding box center [1278, 446] width 164 height 582
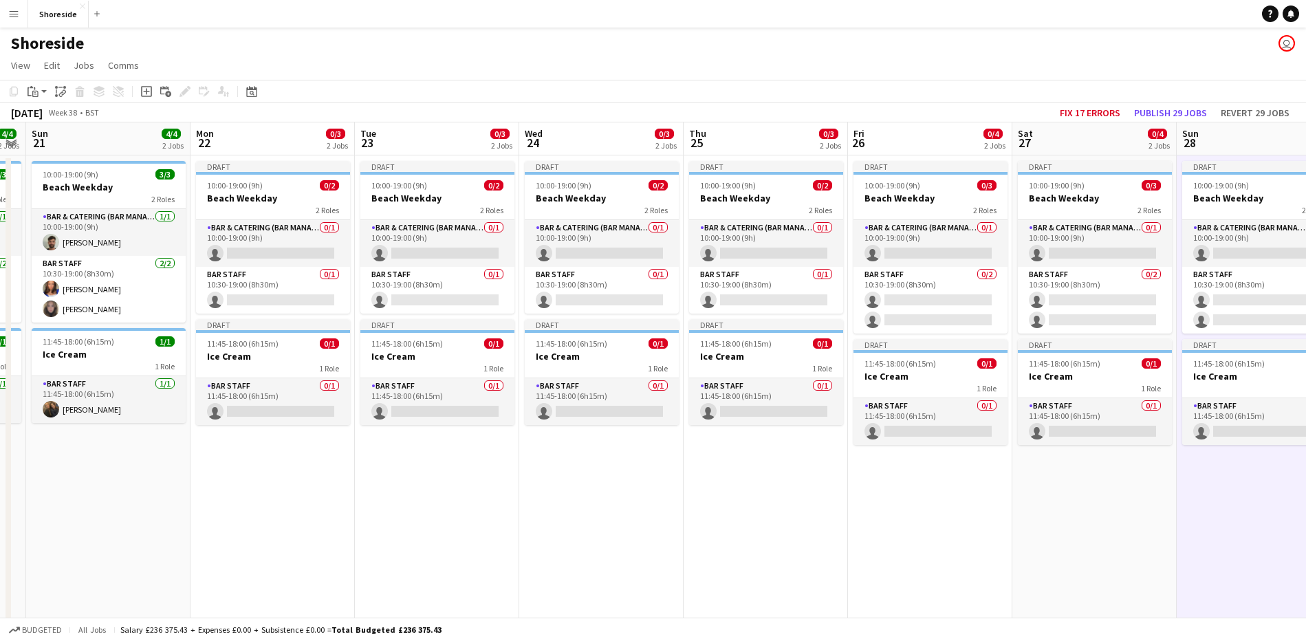
drag, startPoint x: 1208, startPoint y: 530, endPoint x: 1224, endPoint y: 515, distance: 22.4
click at [1224, 515] on app-calendar-viewport "Thu 18 3/3 2 Jobs Fri 19 4/4 2 Jobs Sat 20 4/4 2 Jobs Sun 21 4/4 2 Jobs Mon 22 …" at bounding box center [653, 492] width 1306 height 741
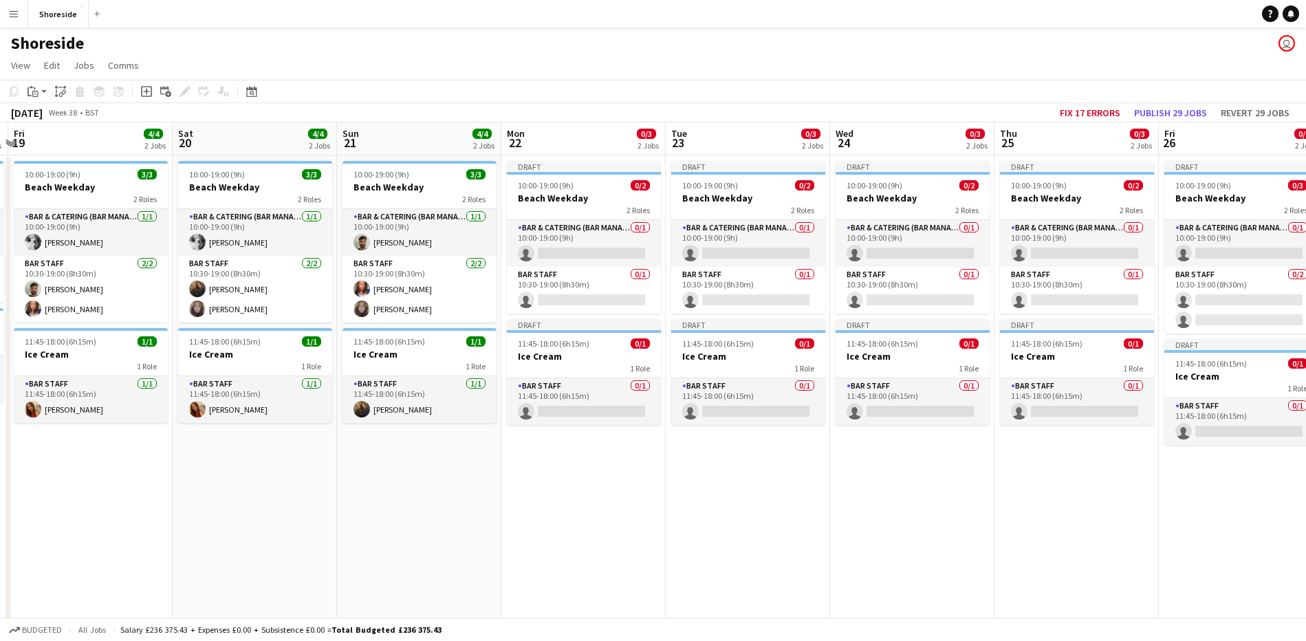
scroll to position [0, 316]
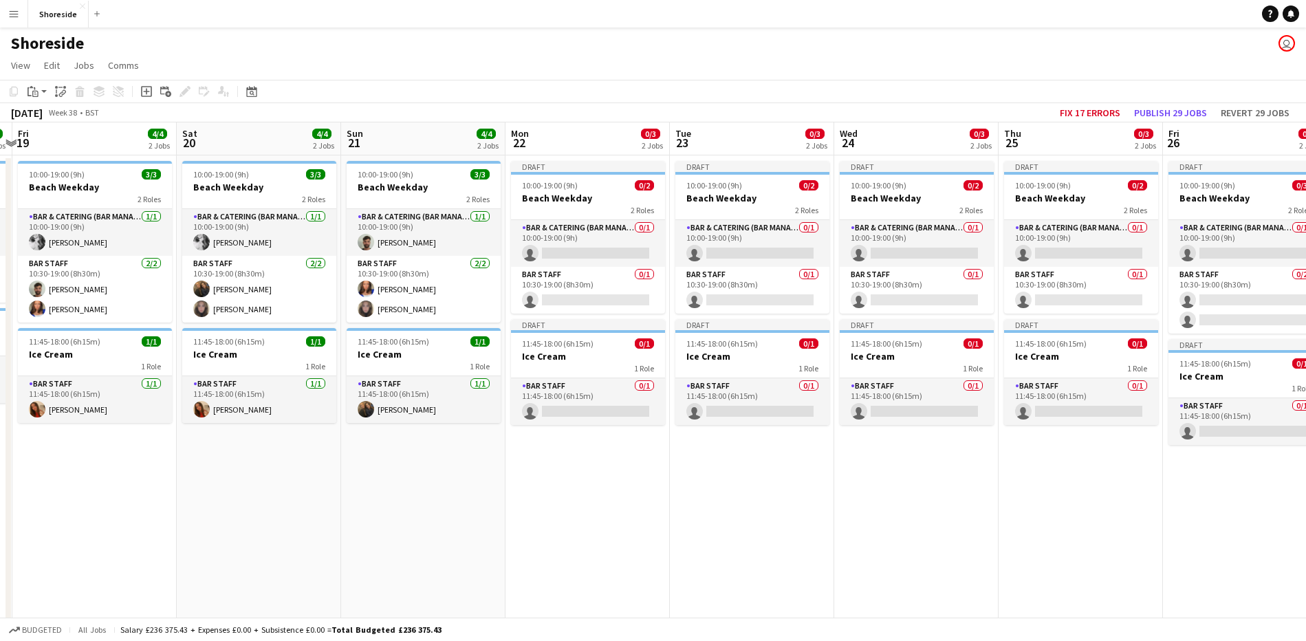
drag, startPoint x: 269, startPoint y: 475, endPoint x: 573, endPoint y: 468, distance: 304.1
click at [573, 468] on app-calendar-viewport "Wed 17 3/3 2 Jobs Thu 18 3/3 2 Jobs Fri 19 4/4 2 Jobs Sat 20 4/4 2 Jobs Sun 21 …" at bounding box center [653, 492] width 1306 height 741
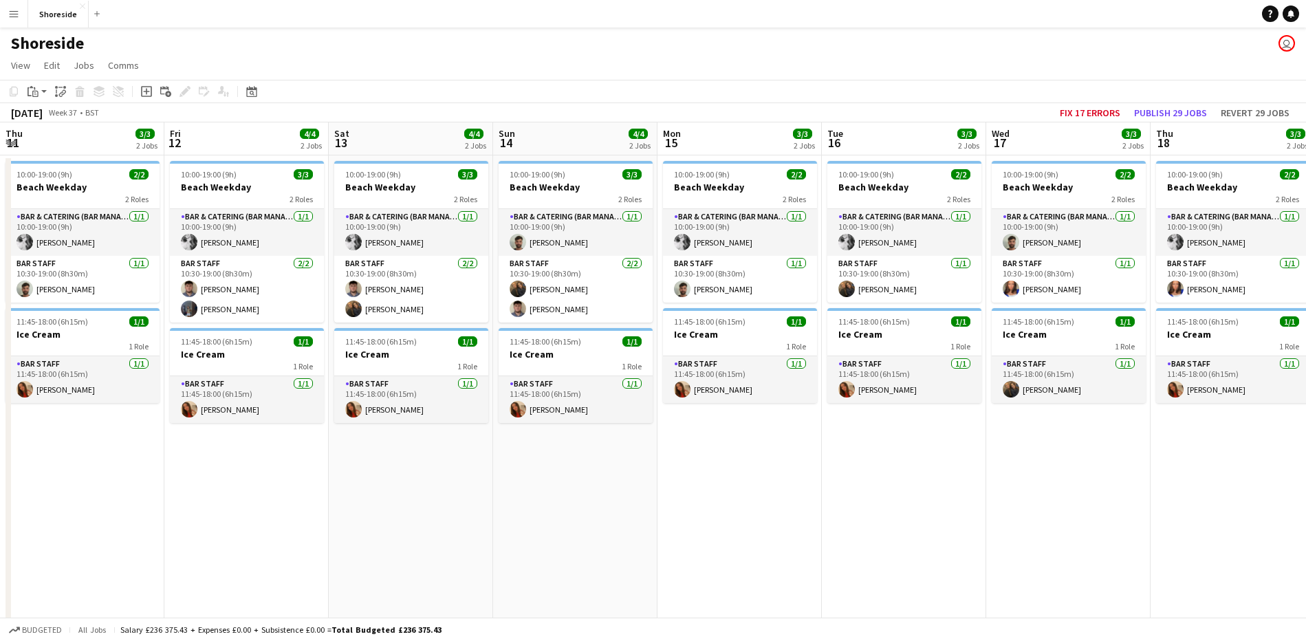
drag, startPoint x: 1019, startPoint y: 501, endPoint x: 1004, endPoint y: 499, distance: 14.7
click at [1021, 501] on app-calendar-viewport "Thu 11 3/3 2 Jobs Fri 12 4/4 2 Jobs Sat 13 4/4 2 Jobs Sun 14 4/4 2 Jobs Mon 15 …" at bounding box center [653, 492] width 1306 height 741
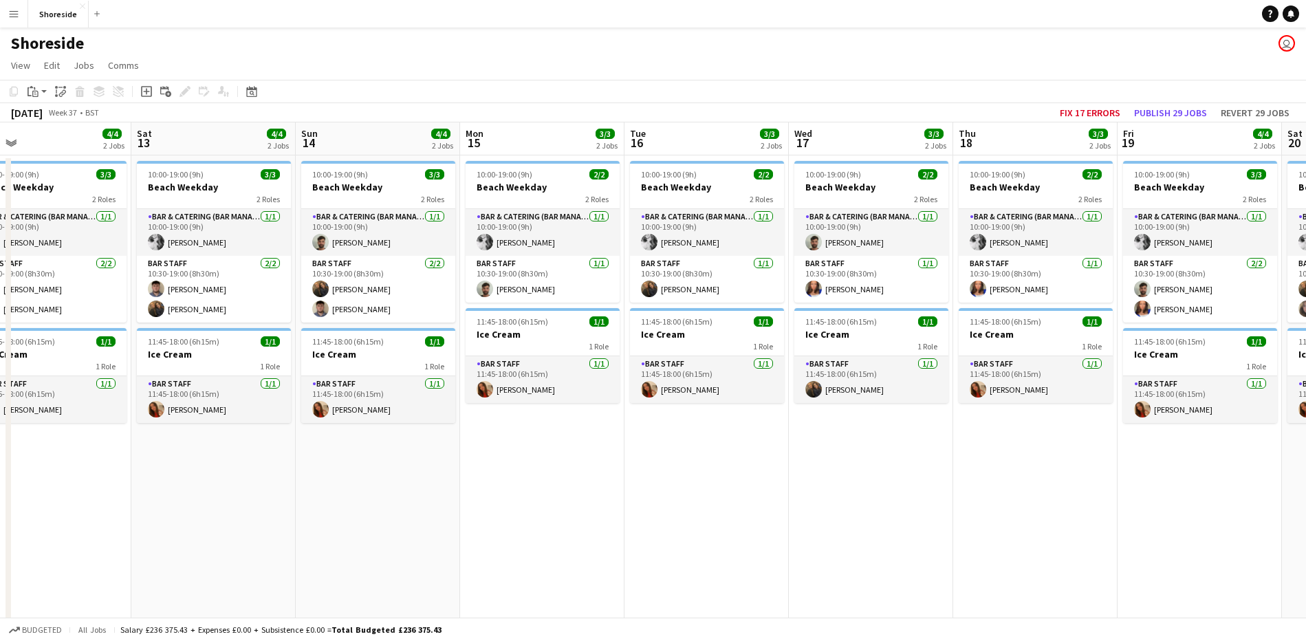
drag, startPoint x: 518, startPoint y: 512, endPoint x: 1041, endPoint y: 564, distance: 526.0
click at [1061, 564] on app-calendar-viewport "Wed 10 3/3 2 Jobs Thu 11 3/3 2 Jobs Fri 12 4/4 2 Jobs Sat 13 4/4 2 Jobs Sun 14 …" at bounding box center [653, 492] width 1306 height 741
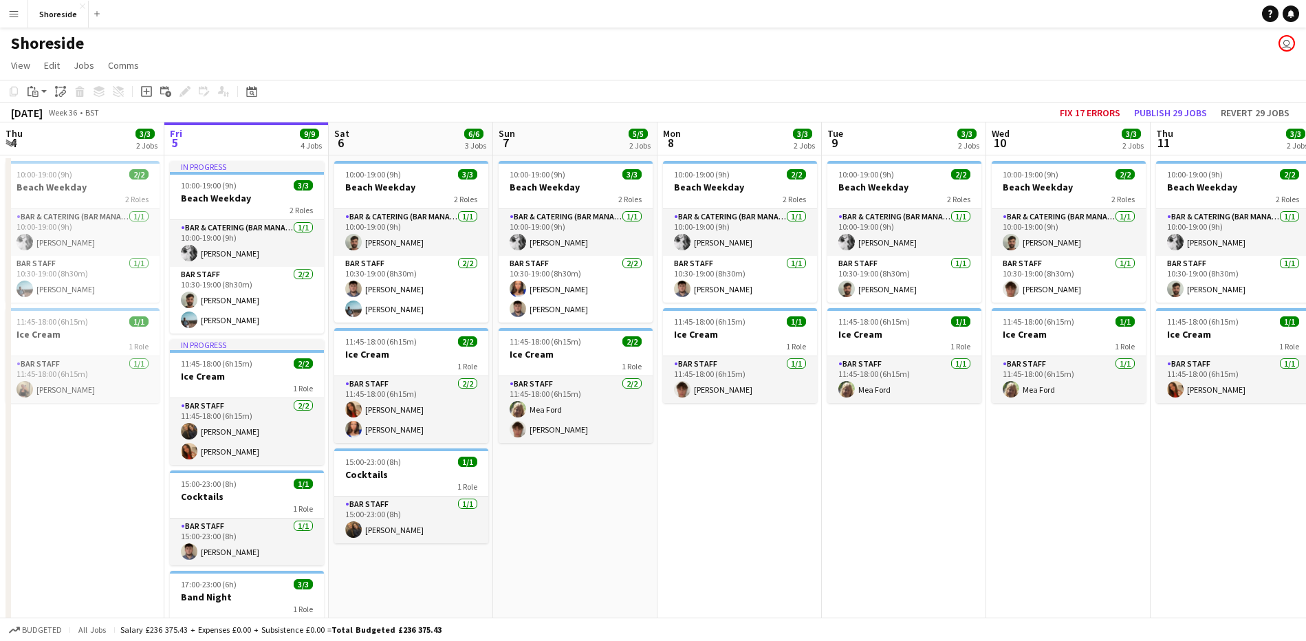
drag, startPoint x: 232, startPoint y: 547, endPoint x: 695, endPoint y: 548, distance: 462.9
click at [1123, 554] on app-calendar-viewport "Thu 4 3/3 2 Jobs Fri 5 9/9 4 Jobs Sat 6 6/6 3 Jobs Sun 7 5/5 2 Jobs Mon 8 3/3 2…" at bounding box center [653, 492] width 1306 height 741
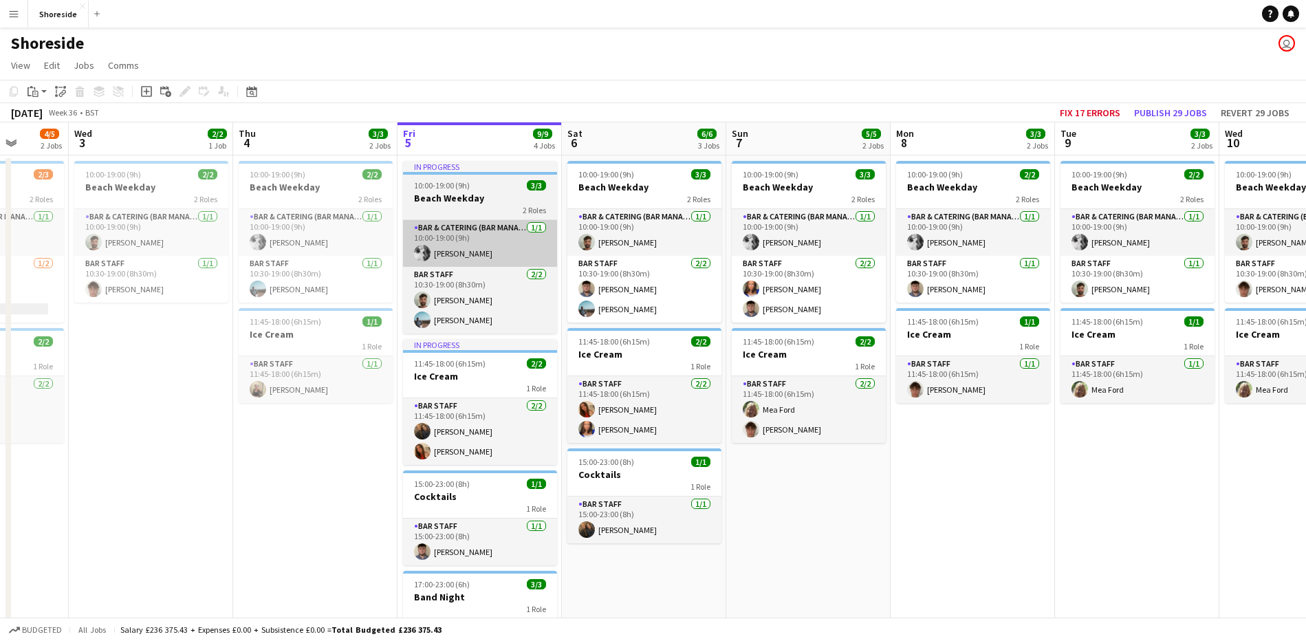
drag, startPoint x: 394, startPoint y: 526, endPoint x: 527, endPoint y: 221, distance: 332.3
click at [760, 540] on app-calendar-viewport "Sat 30 2/3 1 Job Sun 31 5/5 2 Jobs Mon 1 3/3 2 Jobs Tue 2 4/5 2 Jobs Wed 3 2/2 …" at bounding box center [653, 492] width 1306 height 741
